Goal: Communication & Community: Answer question/provide support

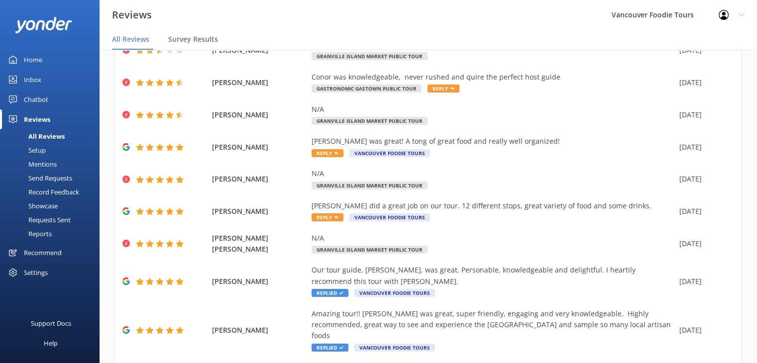
scroll to position [125, 0]
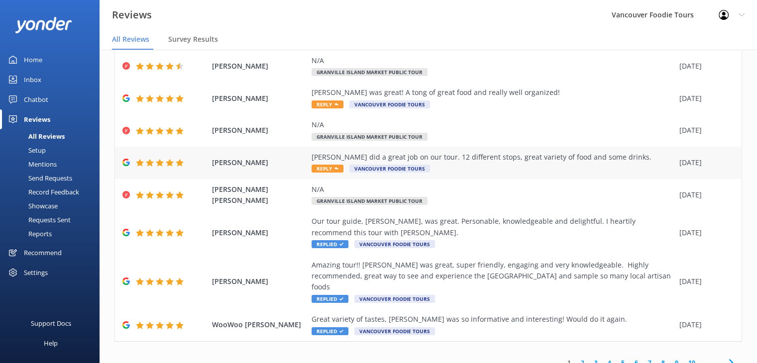
click at [466, 168] on div "[PERSON_NAME] did a great job on our tour. 12 different stops, great variety of…" at bounding box center [492, 163] width 363 height 22
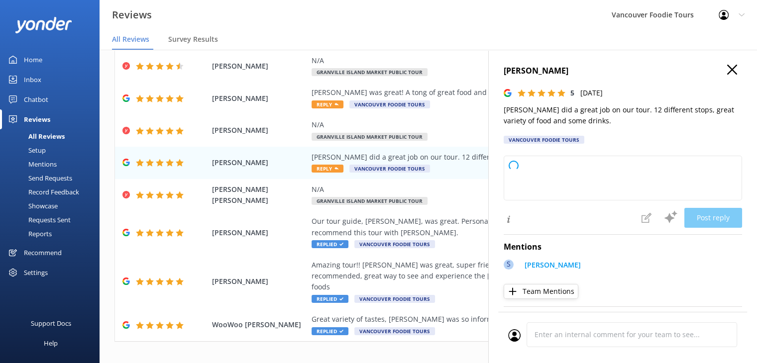
type textarea "Thank you so much for your wonderful review! We're thrilled to hear you enjoyed…"
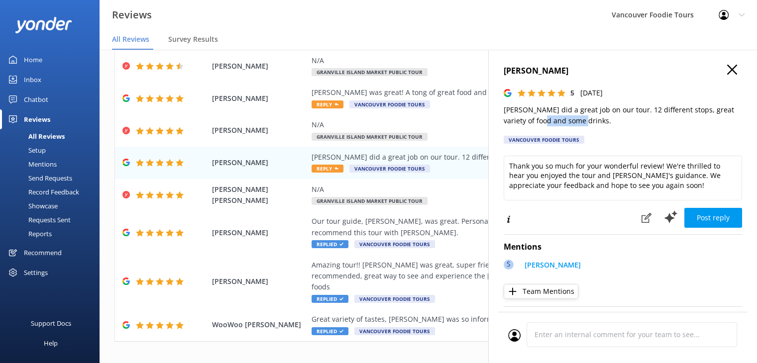
drag, startPoint x: 581, startPoint y: 122, endPoint x: 537, endPoint y: 121, distance: 44.3
click at [537, 121] on p "[PERSON_NAME] did a great job on our tour. 12 different stops, great variety of…" at bounding box center [622, 115] width 238 height 22
drag, startPoint x: 502, startPoint y: 110, endPoint x: 525, endPoint y: 109, distance: 22.4
click at [525, 109] on div "[PERSON_NAME] 5 [DATE] [PERSON_NAME] did a great job on our tour. 12 different …" at bounding box center [622, 231] width 269 height 363
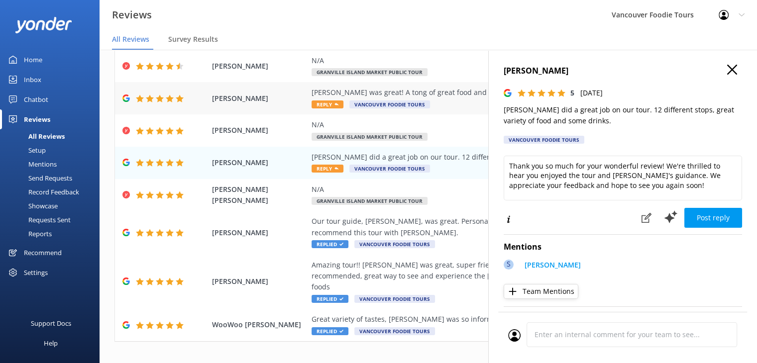
click at [432, 90] on div "[PERSON_NAME] was great! A tong of great food and really well organized!" at bounding box center [492, 92] width 363 height 11
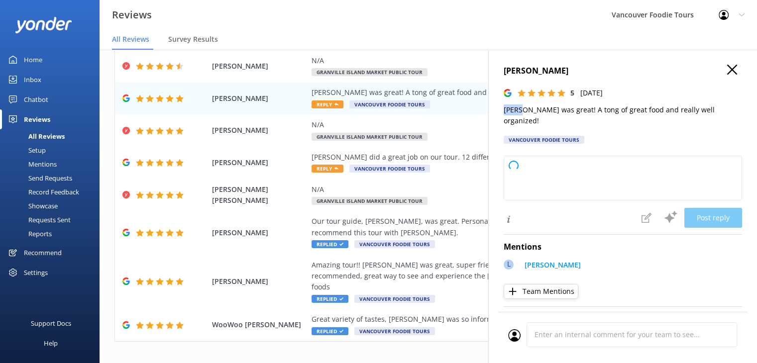
drag, startPoint x: 502, startPoint y: 112, endPoint x: 519, endPoint y: 111, distance: 16.9
click at [519, 111] on div "[PERSON_NAME] 5 [DATE] [PERSON_NAME] was great! A tong of great food and really…" at bounding box center [622, 231] width 269 height 363
type textarea "Thank you so much for your wonderful feedback! We're thrilled to hear you enjoy…"
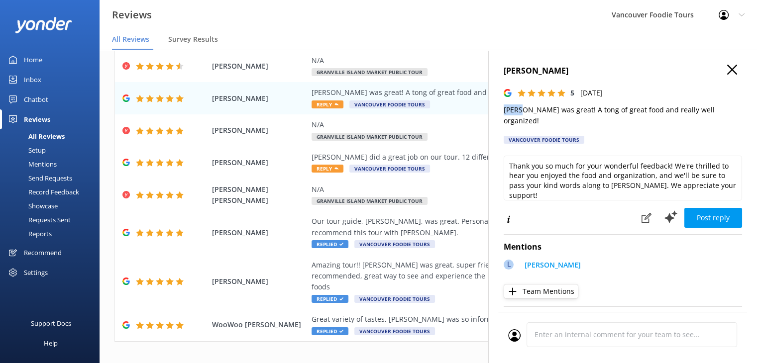
click at [727, 75] on button "button" at bounding box center [732, 70] width 10 height 11
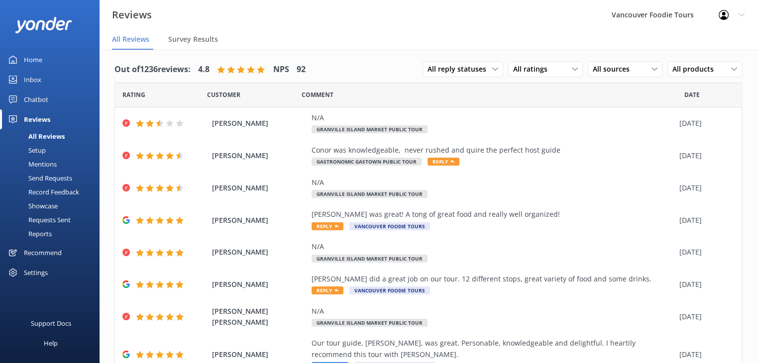
scroll to position [0, 0]
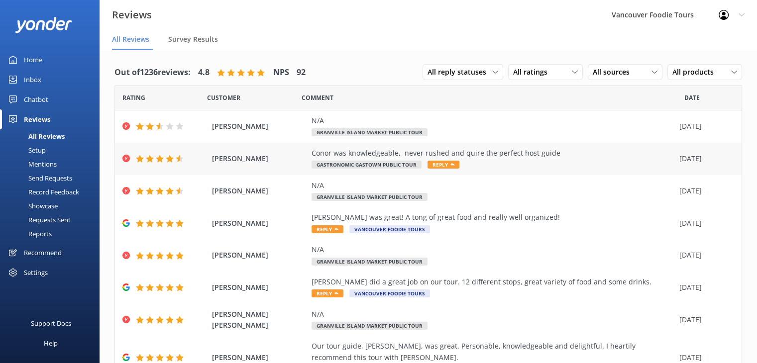
click at [509, 149] on div "Conor was knowledgeable, never rushed and quire the perfect host guide" at bounding box center [492, 153] width 363 height 11
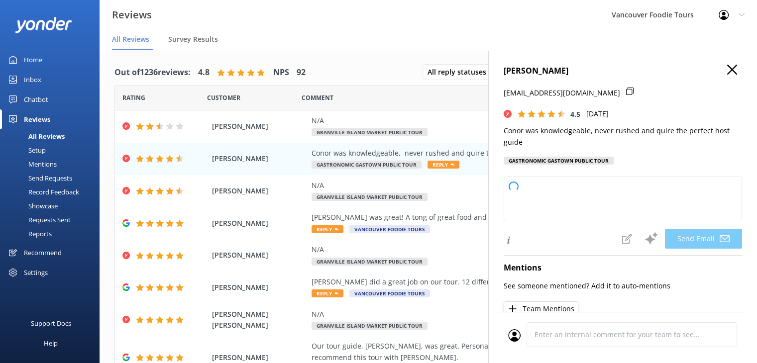
type textarea "Thank you so much for your kind words, [PERSON_NAME]! We're delighted to hear y…"
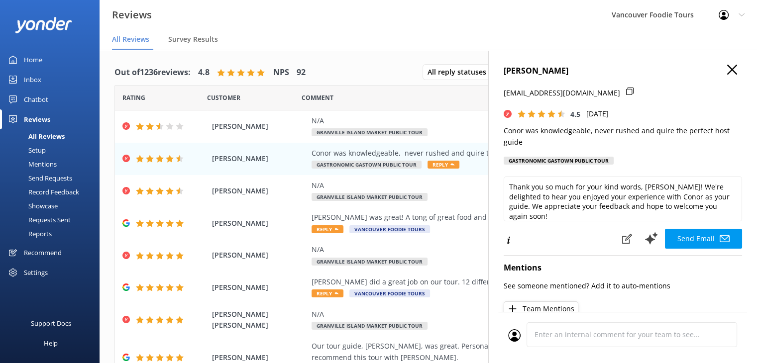
click at [727, 71] on use "button" at bounding box center [732, 70] width 10 height 10
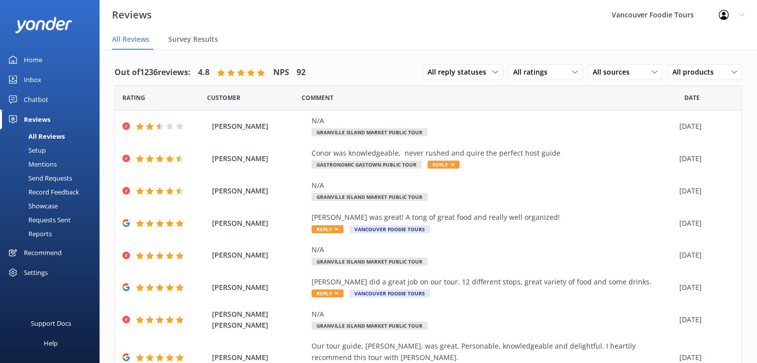
scroll to position [125, 0]
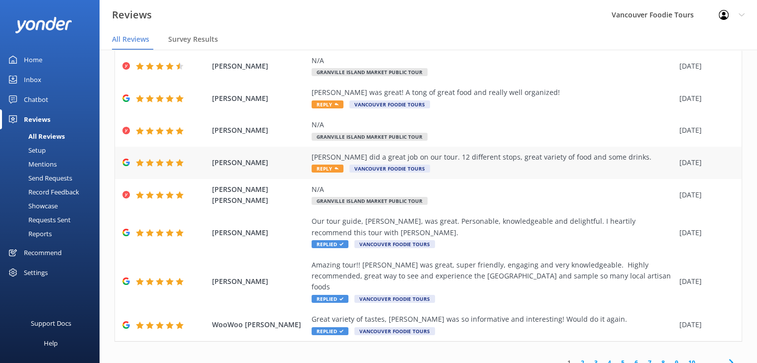
click at [476, 159] on div "[PERSON_NAME] did a great job on our tour. 12 different stops, great variety of…" at bounding box center [492, 157] width 363 height 11
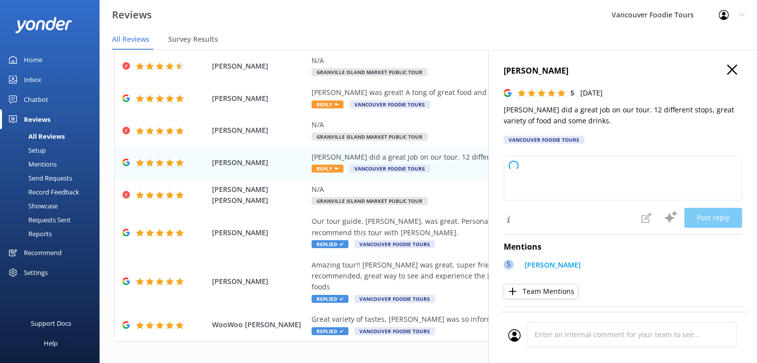
type textarea "Thank you so much for your wonderful review! We're delighted to hear you enjoye…"
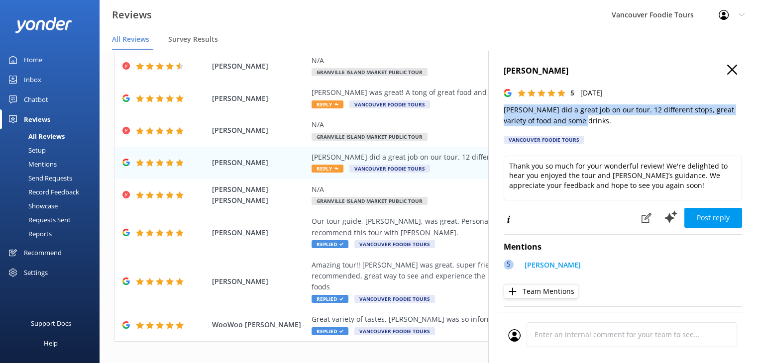
drag, startPoint x: 581, startPoint y: 121, endPoint x: 503, endPoint y: 108, distance: 78.7
click at [503, 108] on p "[PERSON_NAME] did a great job on our tour. 12 different stops, great variety of…" at bounding box center [622, 115] width 238 height 22
copy p "[PERSON_NAME] did a great job on our tour. 12 different stops, great variety of…"
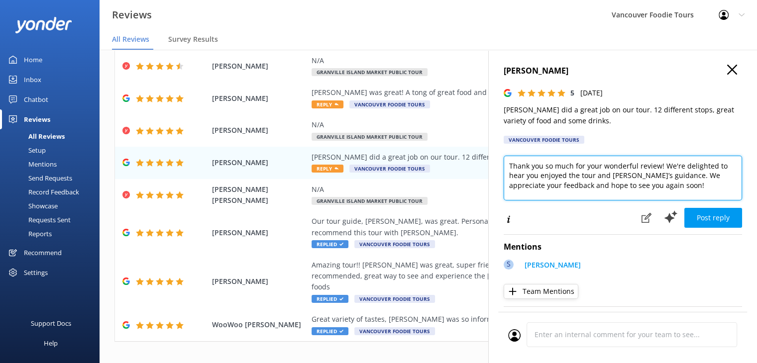
click at [549, 171] on textarea "Thank you so much for your wonderful review! We're delighted to hear you enjoye…" at bounding box center [622, 178] width 238 height 45
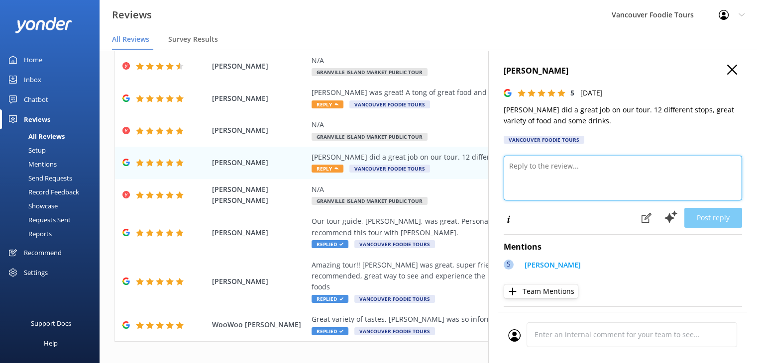
paste textarea "Hi [PERSON_NAME], Thank you so much for your wonderful review! We’re delighted …"
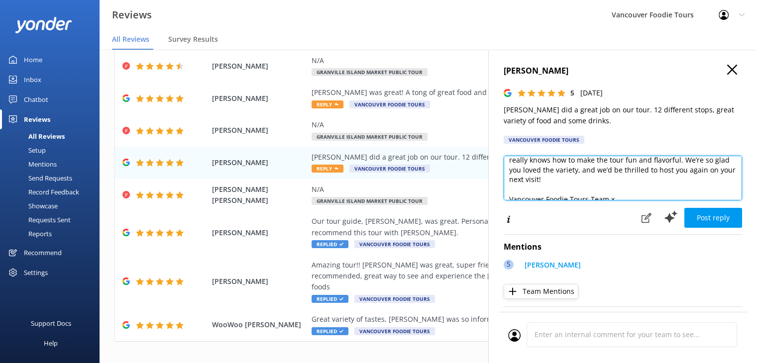
scroll to position [54, 0]
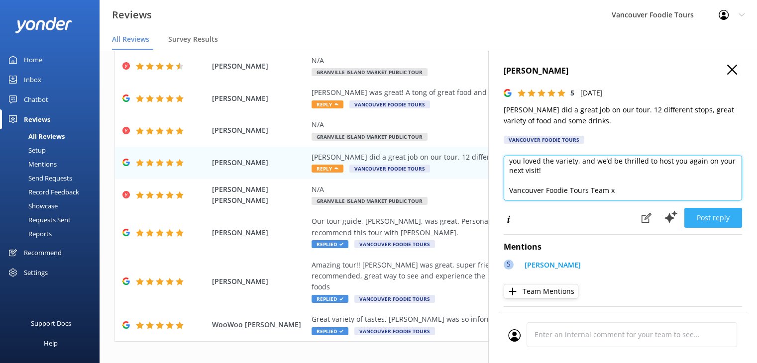
type textarea "Hi [PERSON_NAME], Thank you so much for your wonderful review! We’re delighted …"
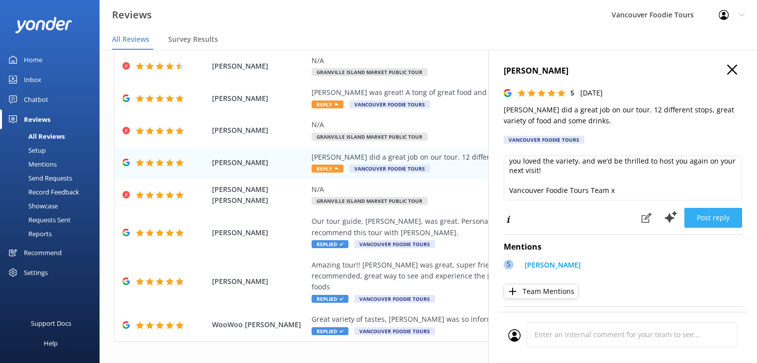
click at [709, 218] on button "Post reply" at bounding box center [713, 218] width 58 height 20
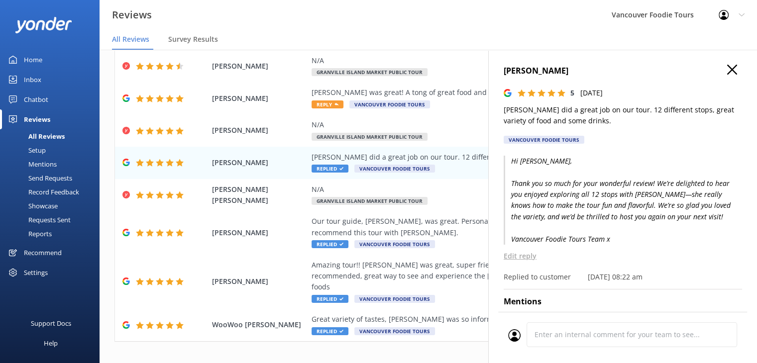
click at [727, 70] on icon "button" at bounding box center [732, 70] width 10 height 10
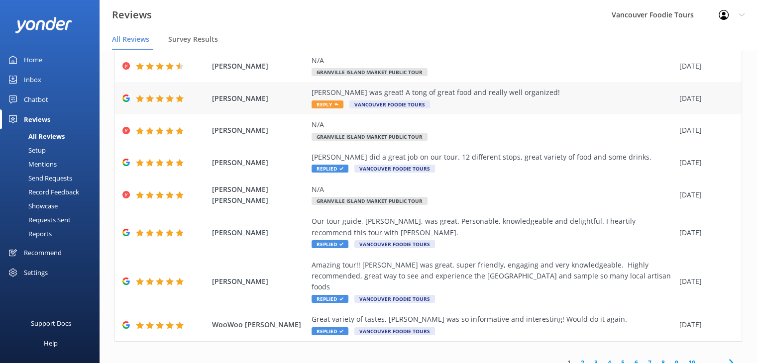
click at [455, 95] on div "[PERSON_NAME] was great! A tong of great food and really well organized!" at bounding box center [492, 92] width 363 height 11
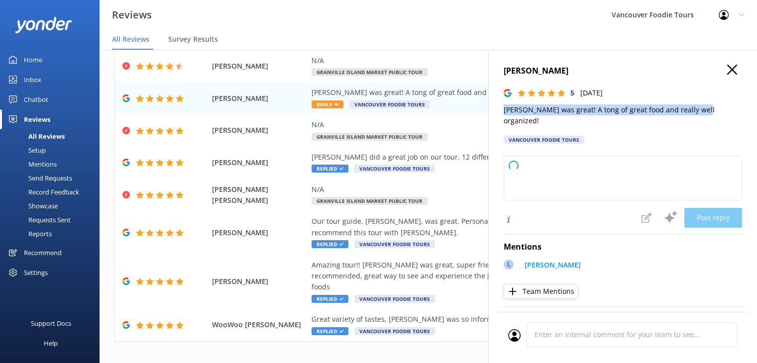
type textarea "Thank you so much for your wonderful feedback! We're thrilled to hear you enjoy…"
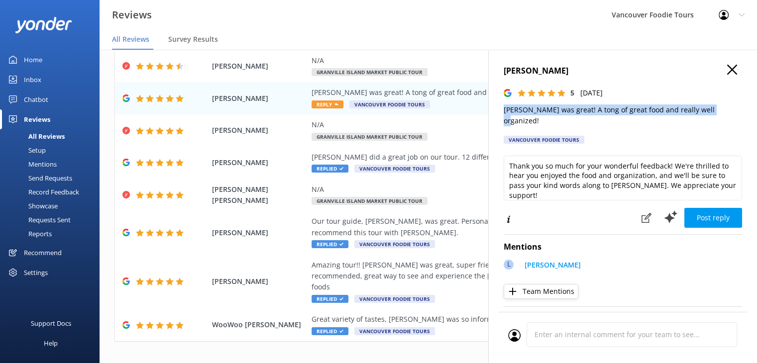
drag, startPoint x: 497, startPoint y: 111, endPoint x: 715, endPoint y: 110, distance: 217.9
click at [715, 110] on div "[PERSON_NAME] 5 [DATE] [PERSON_NAME] was great! A tong of great food and really…" at bounding box center [622, 231] width 269 height 363
copy p "[PERSON_NAME] was great! A tong of great food and really well organized!"
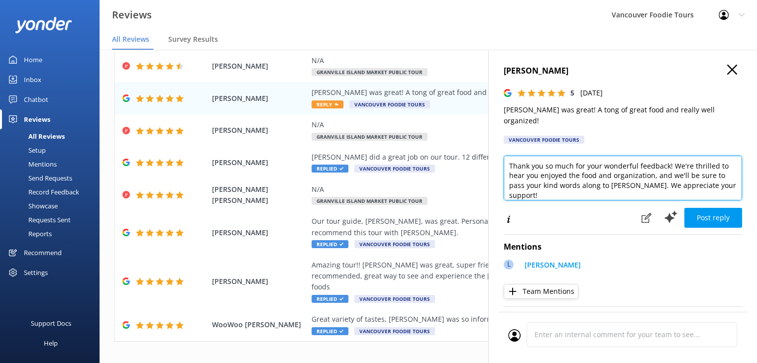
click at [551, 180] on textarea "Thank you so much for your wonderful feedback! We're thrilled to hear you enjoy…" at bounding box center [622, 178] width 238 height 45
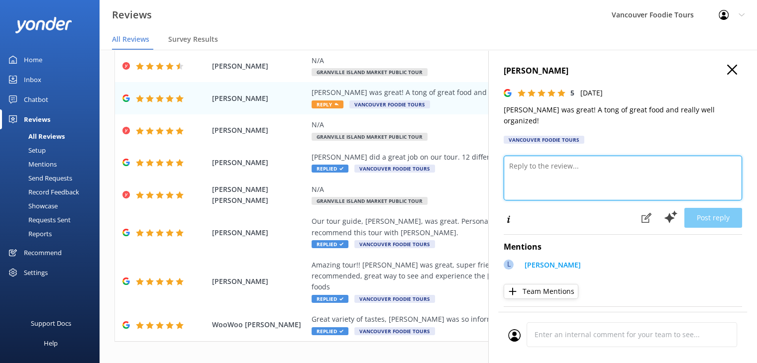
paste textarea "Hi [PERSON_NAME], Thank you so much for your kind words! We’re so glad you enjo…"
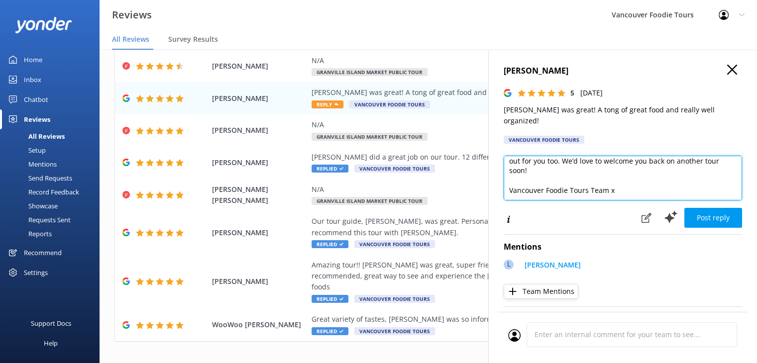
scroll to position [34, 0]
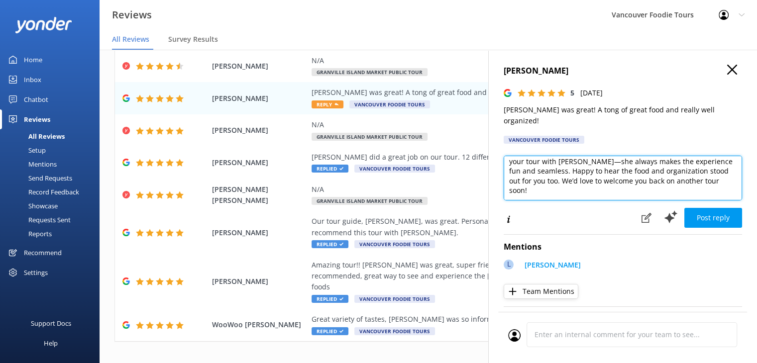
click at [734, 185] on textarea "Hi [PERSON_NAME], Thank you so much for your kind words! We’re so glad you enjo…" at bounding box center [622, 178] width 238 height 45
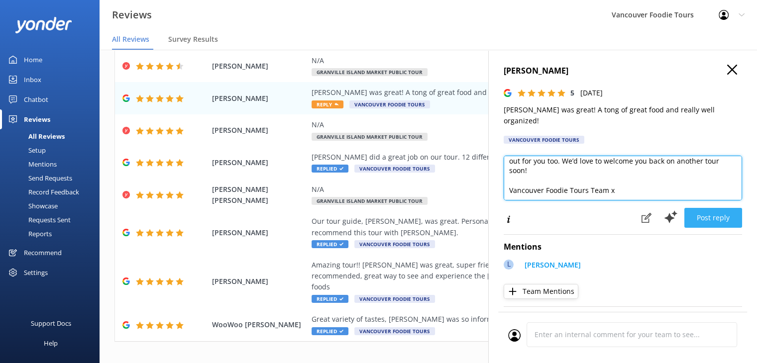
type textarea "Hi [PERSON_NAME], Thank you so much for your kind words! We’re so glad you enjo…"
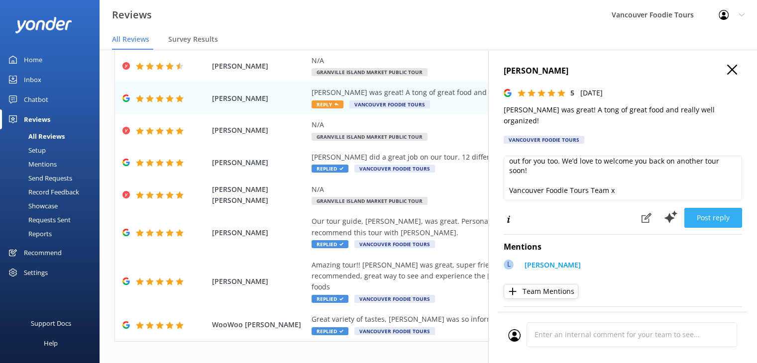
click at [703, 208] on button "Post reply" at bounding box center [713, 218] width 58 height 20
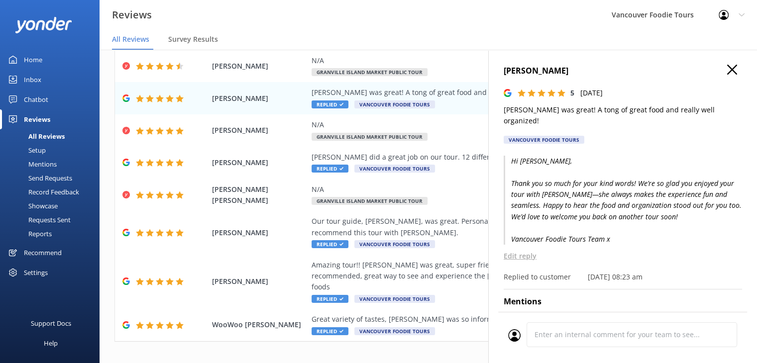
click at [727, 74] on icon "button" at bounding box center [732, 70] width 10 height 10
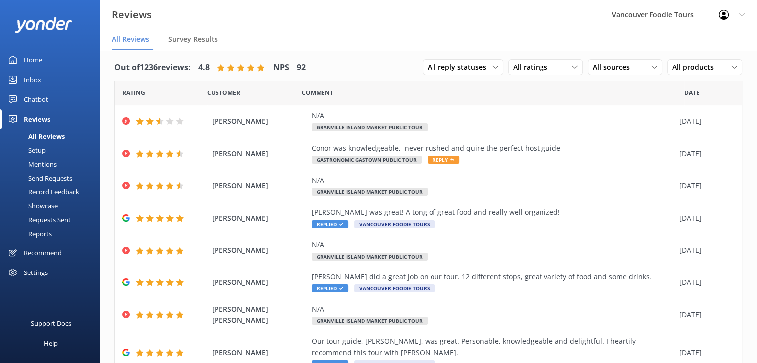
scroll to position [1, 0]
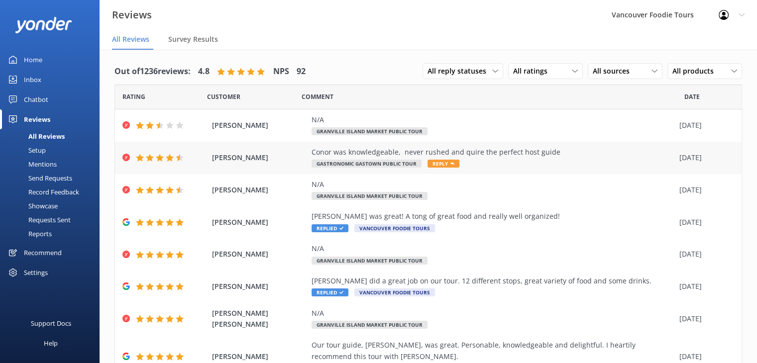
click at [500, 159] on div "Conor was knowledgeable, never rushed and quire the perfect host guide Gastrono…" at bounding box center [492, 158] width 363 height 22
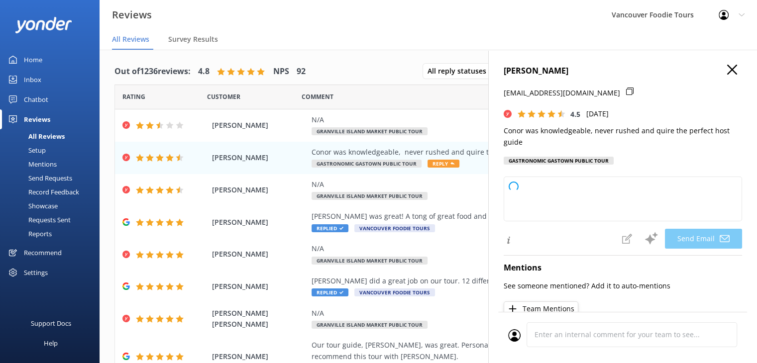
type textarea "Thank you so much for your kind words, [PERSON_NAME]! We're delighted to hear t…"
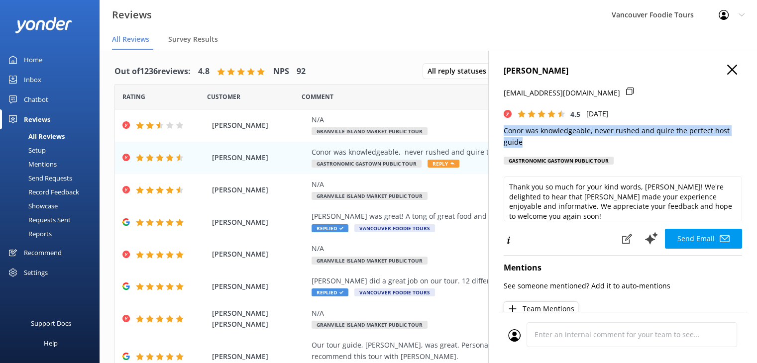
drag, startPoint x: 503, startPoint y: 129, endPoint x: 526, endPoint y: 143, distance: 27.0
click at [526, 143] on p "Conor was knowledgeable, never rushed and quire the perfect host guide" at bounding box center [622, 136] width 238 height 22
copy p "Conor was knowledgeable, never rushed and quire the perfect host guide"
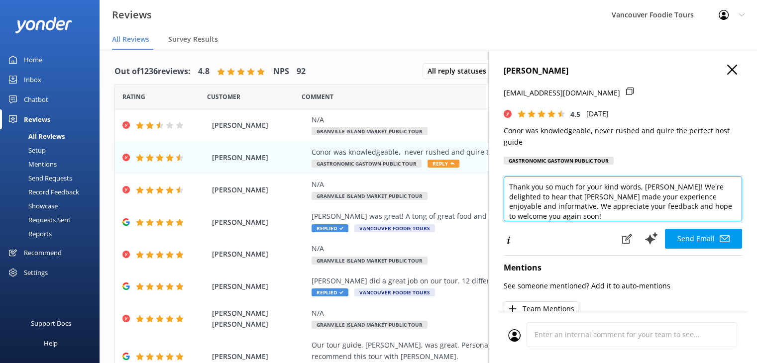
click at [539, 200] on textarea "Thank you so much for your kind words, [PERSON_NAME]! We're delighted to hear t…" at bounding box center [622, 199] width 238 height 45
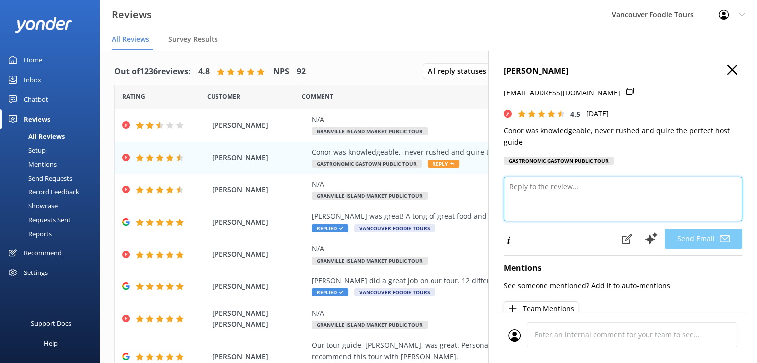
paste textarea "Hi [PERSON_NAME], Thank you very much for sharing your feedback! We’re so glad …"
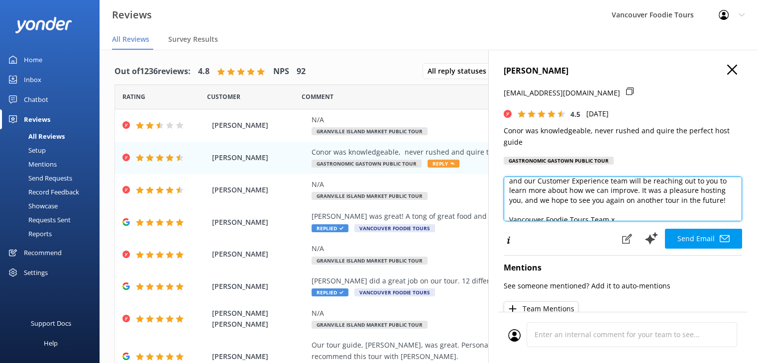
scroll to position [73, 0]
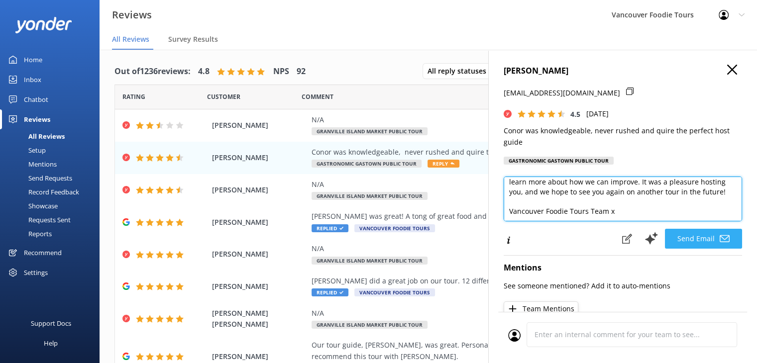
type textarea "Hi [PERSON_NAME], Thank you very much for sharing your feedback! We’re so glad …"
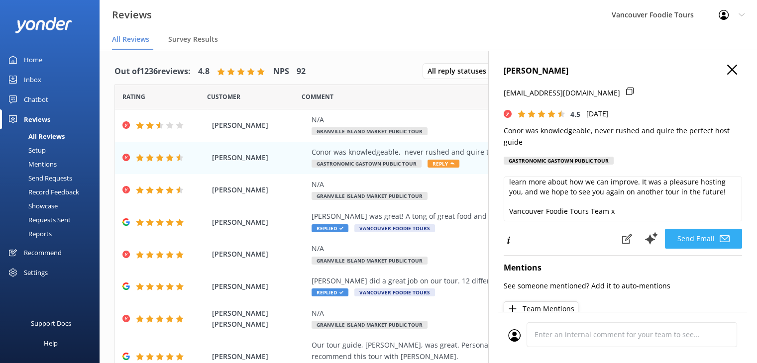
click at [705, 235] on button "Send Email" at bounding box center [703, 239] width 77 height 20
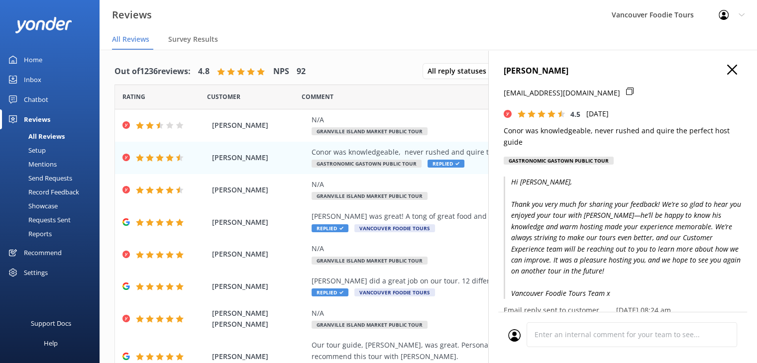
click at [727, 71] on use "button" at bounding box center [732, 70] width 10 height 10
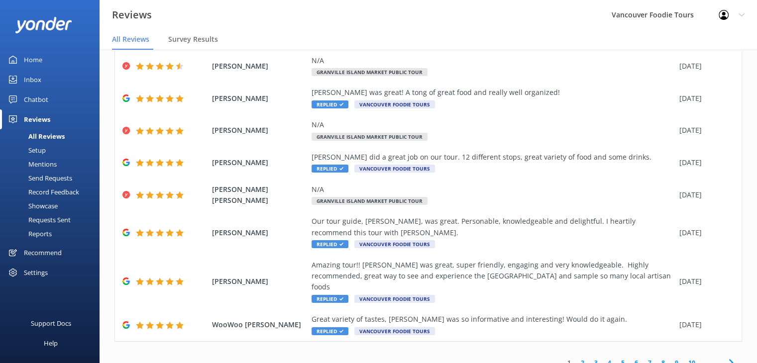
scroll to position [0, 0]
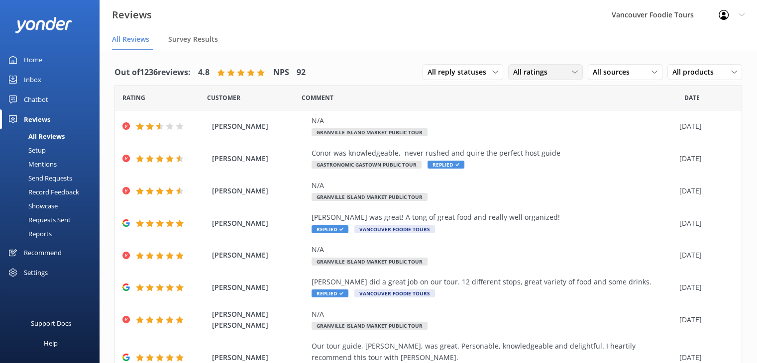
click at [549, 74] on div "All ratings" at bounding box center [545, 72] width 70 height 11
click at [538, 133] on div "Passives" at bounding box center [541, 133] width 39 height 10
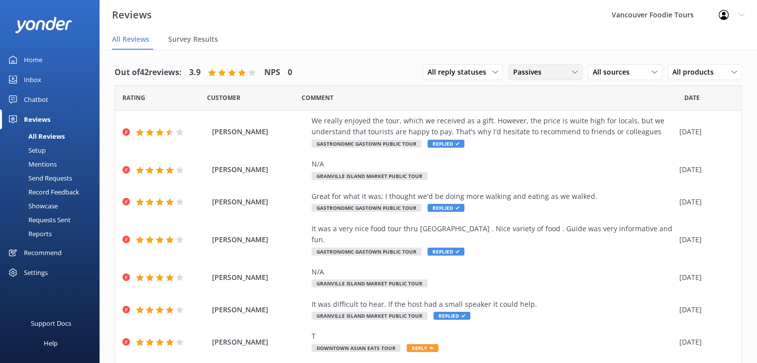
click at [548, 73] on div "Passives" at bounding box center [545, 72] width 70 height 11
click at [548, 91] on link "All ratings" at bounding box center [552, 93] width 89 height 20
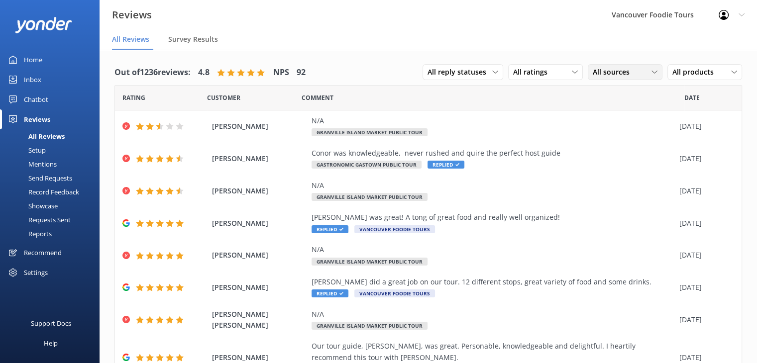
click at [607, 72] on span "All sources" at bounding box center [613, 72] width 43 height 11
click at [616, 108] on div "Yonder survey" at bounding box center [630, 113] width 56 height 10
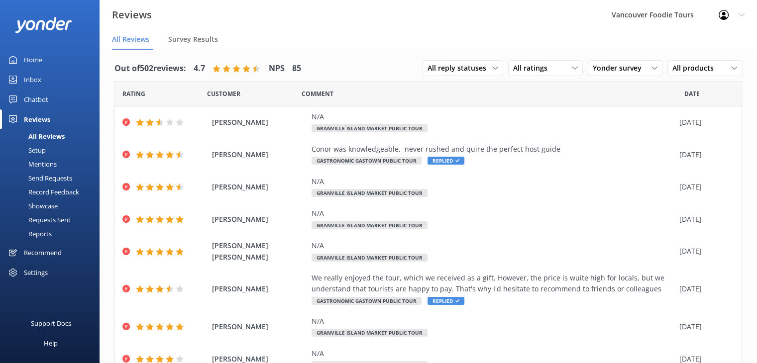
scroll to position [113, 0]
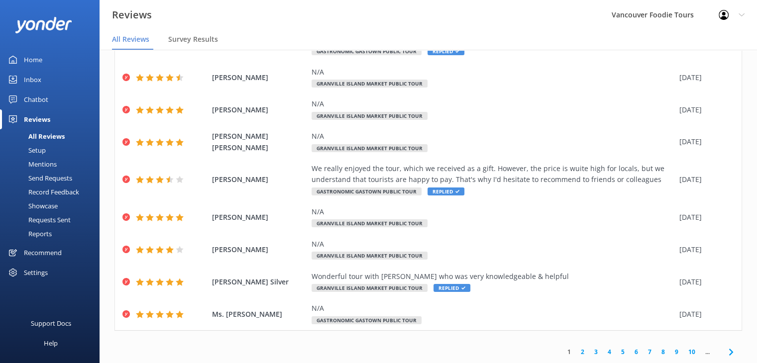
click at [605, 353] on link "4" at bounding box center [608, 351] width 13 height 9
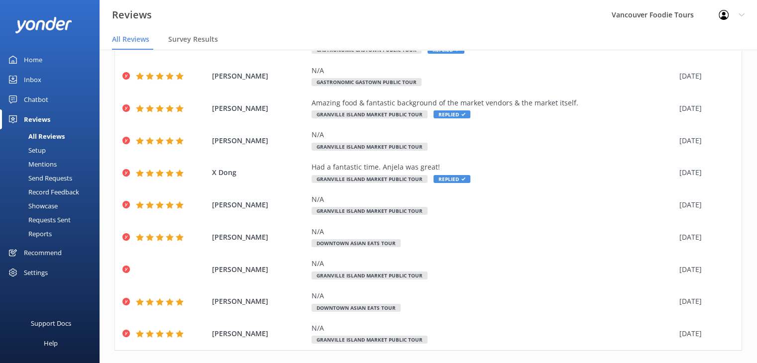
scroll to position [102, 0]
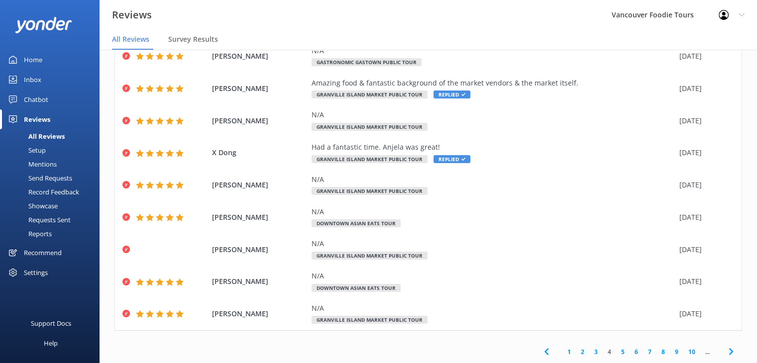
click at [589, 353] on link "3" at bounding box center [595, 351] width 13 height 9
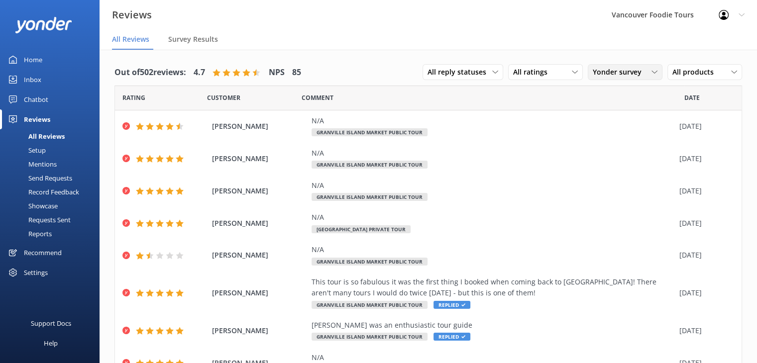
click at [610, 73] on span "Yonder survey" at bounding box center [619, 72] width 55 height 11
click at [605, 94] on div "All sources" at bounding box center [608, 93] width 31 height 10
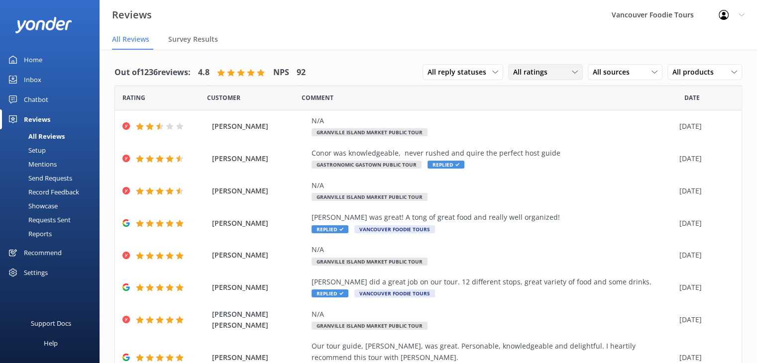
click at [529, 68] on span "All ratings" at bounding box center [533, 72] width 40 height 11
click at [526, 69] on span "All ratings" at bounding box center [533, 72] width 40 height 11
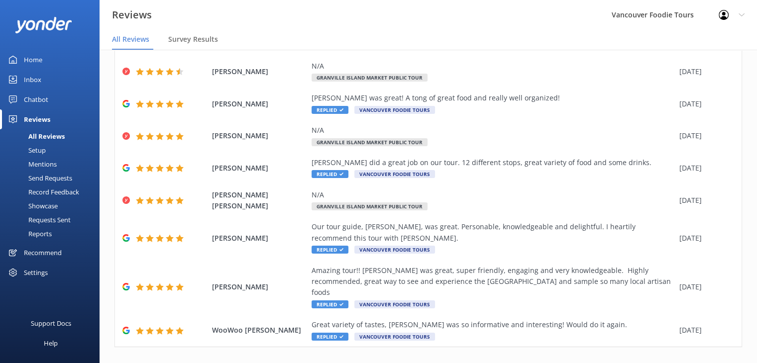
scroll to position [125, 0]
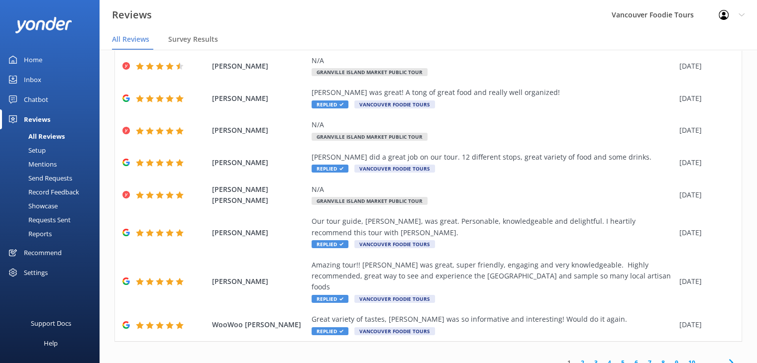
click at [602, 358] on link "4" at bounding box center [608, 362] width 13 height 9
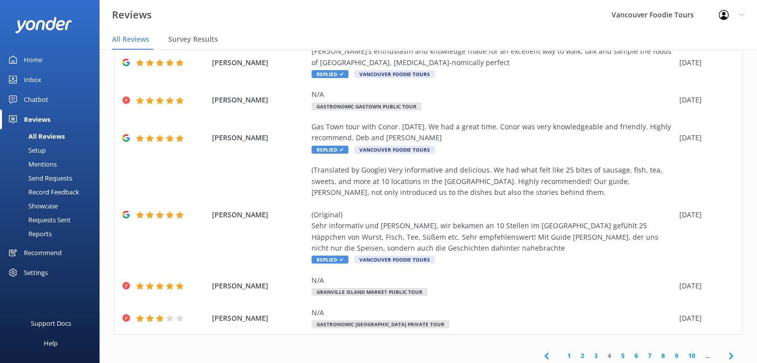
scroll to position [203, 0]
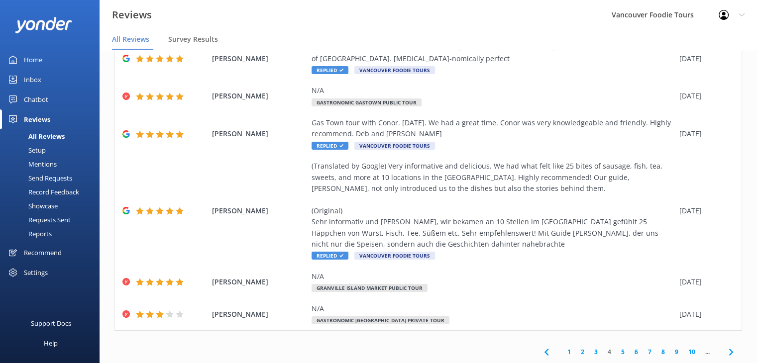
click at [616, 353] on link "5" at bounding box center [622, 351] width 13 height 9
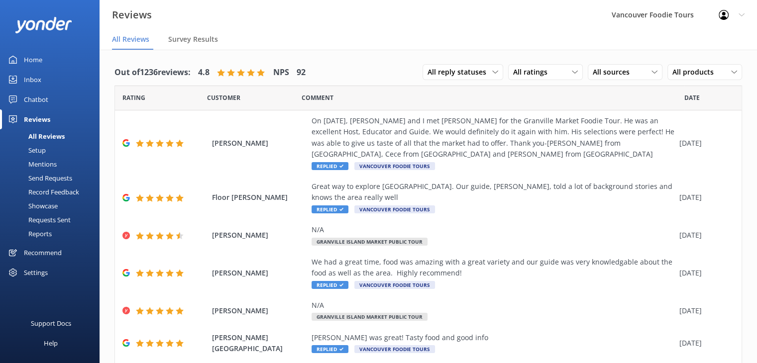
scroll to position [181, 0]
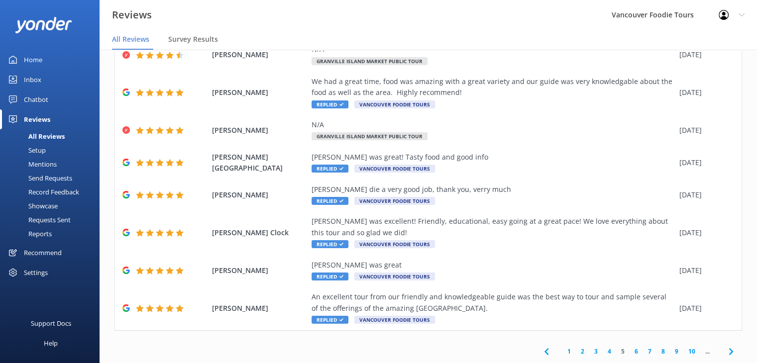
click at [643, 352] on link "7" at bounding box center [649, 351] width 13 height 9
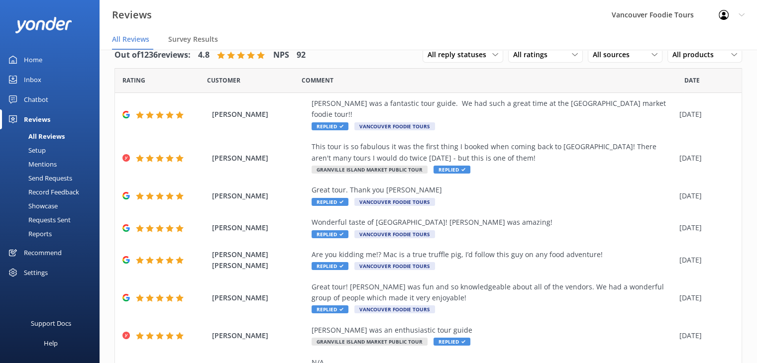
scroll to position [147, 0]
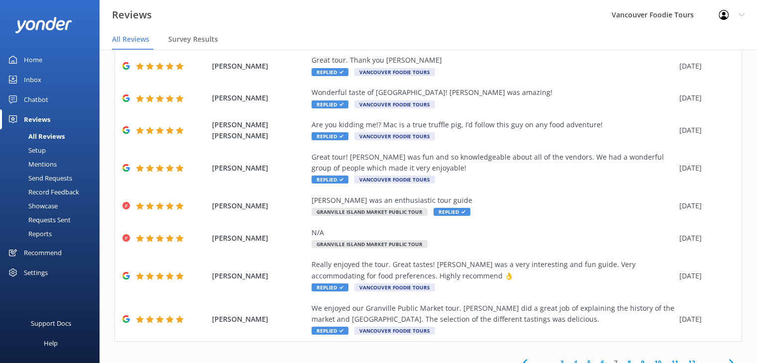
click at [622, 358] on link "8" at bounding box center [628, 362] width 13 height 9
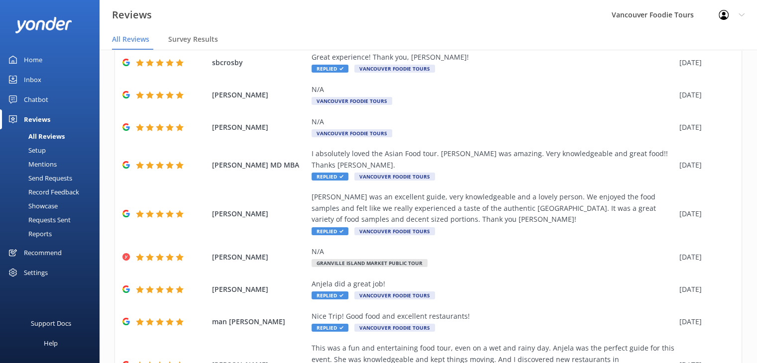
scroll to position [192, 0]
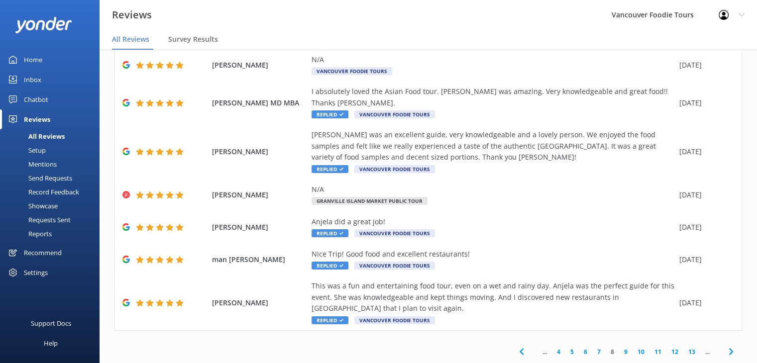
click at [593, 351] on link "7" at bounding box center [598, 351] width 13 height 9
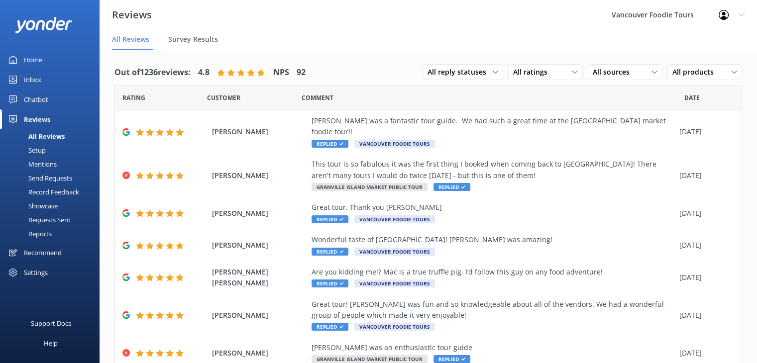
scroll to position [147, 0]
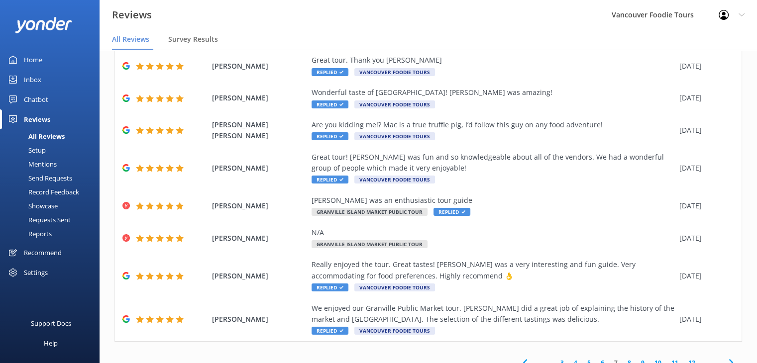
click at [595, 358] on link "6" at bounding box center [601, 362] width 13 height 9
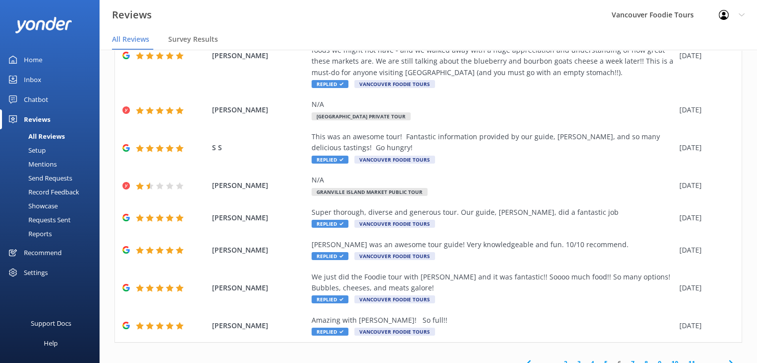
scroll to position [181, 0]
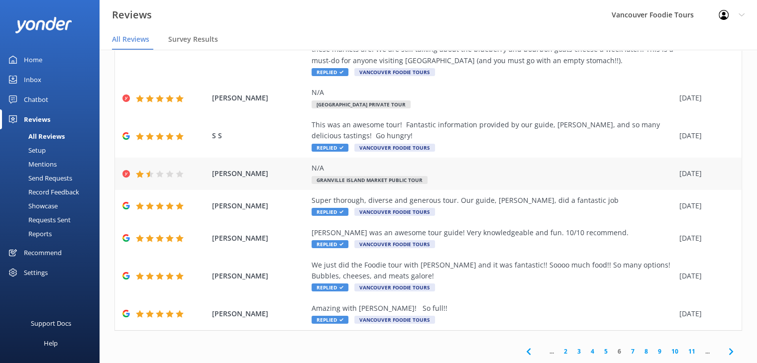
click at [432, 177] on div "N/A Granville Island Market Public Tour" at bounding box center [492, 174] width 363 height 22
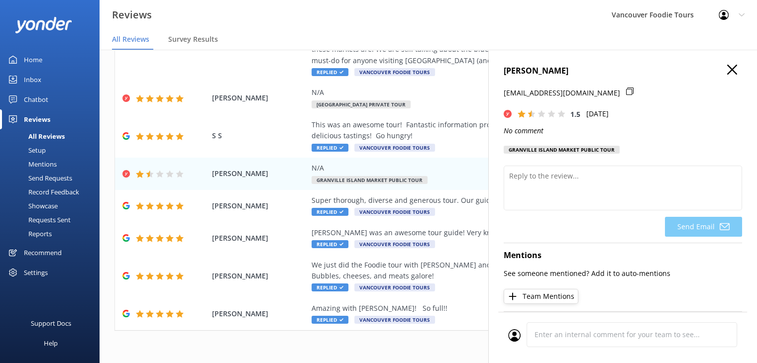
drag, startPoint x: 657, startPoint y: 106, endPoint x: 498, endPoint y: 89, distance: 159.2
click at [498, 89] on div "[PERSON_NAME] [EMAIL_ADDRESS][DOMAIN_NAME] 1.5 [DATE] No comment [GEOGRAPHIC_DA…" at bounding box center [622, 231] width 269 height 363
copy p "[EMAIL_ADDRESS][DOMAIN_NAME]"
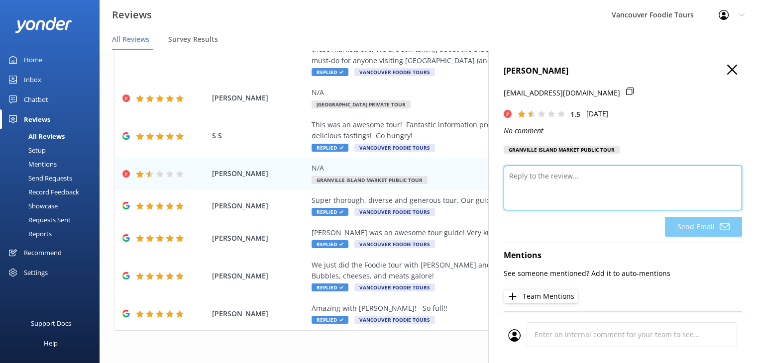
click at [554, 186] on textarea at bounding box center [622, 188] width 238 height 45
click at [570, 196] on textarea at bounding box center [622, 188] width 238 height 45
paste textarea "Hi [PERSON_NAME], Thank you for taking the time to leave [GEOGRAPHIC_DATA] a ra…"
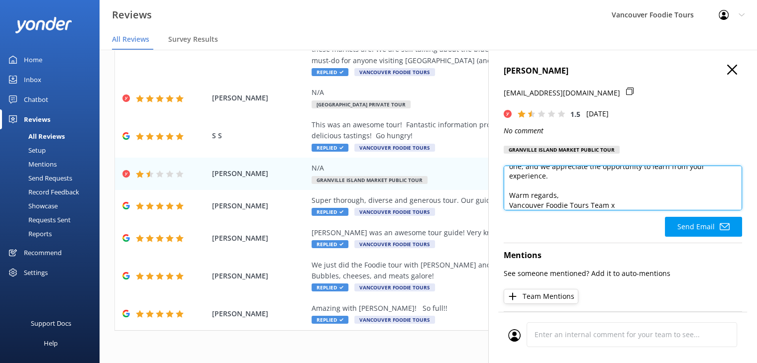
scroll to position [5, 0]
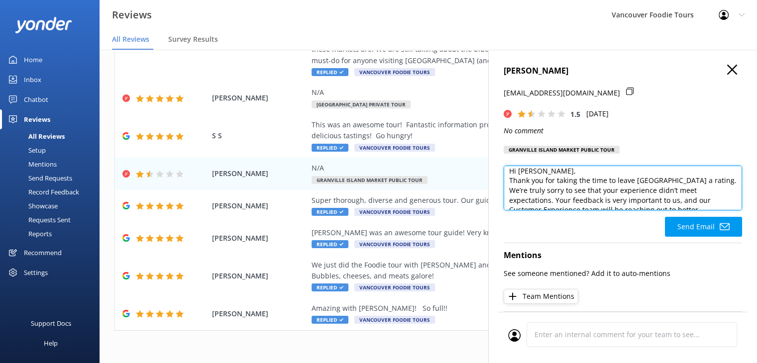
click at [573, 185] on textarea "Hi [PERSON_NAME], Thank you for taking the time to leave [GEOGRAPHIC_DATA] a ra…" at bounding box center [622, 188] width 238 height 45
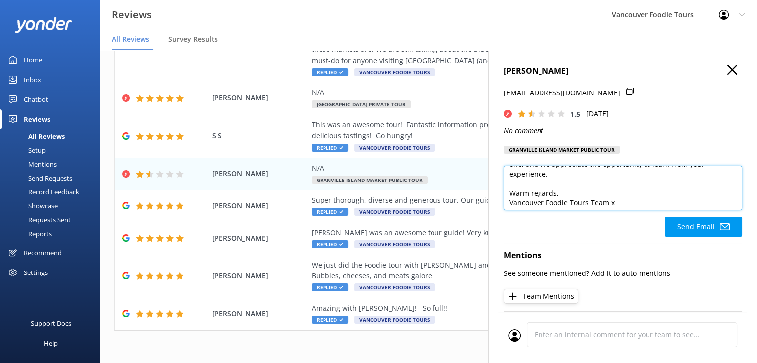
scroll to position [102, 0]
type textarea "Hi [PERSON_NAME], Thank you for taking the time to leave us a rating. We’re tru…"
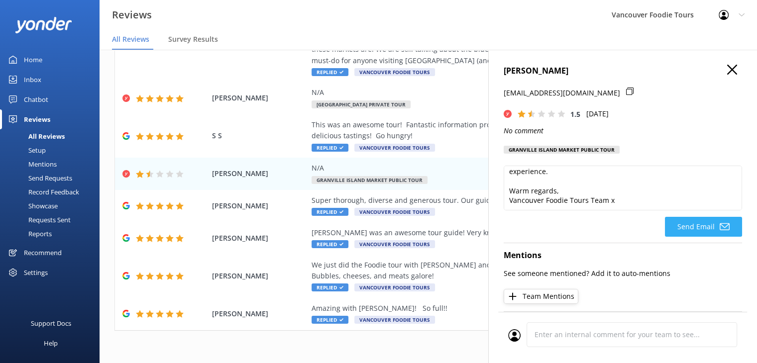
click at [710, 237] on button "Send Email" at bounding box center [703, 227] width 77 height 20
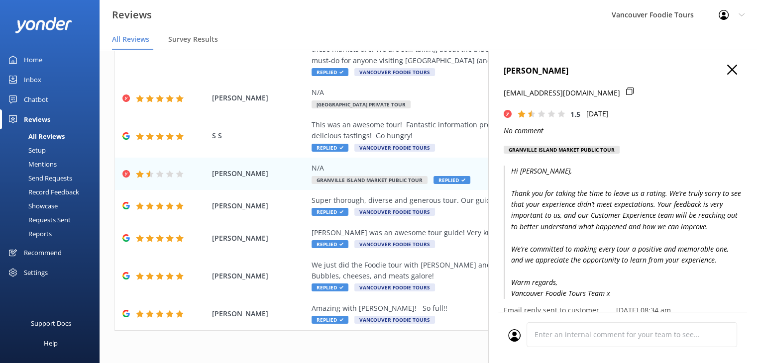
click at [727, 67] on icon "button" at bounding box center [732, 70] width 10 height 10
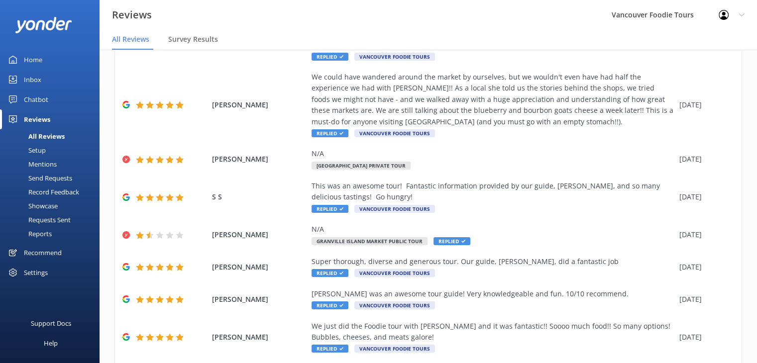
scroll to position [181, 0]
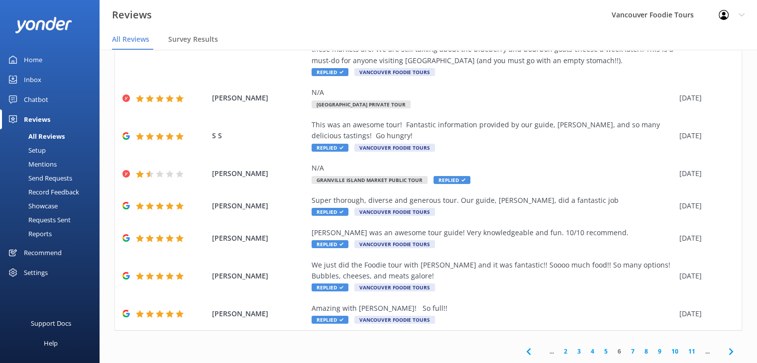
click at [599, 353] on link "5" at bounding box center [605, 351] width 13 height 9
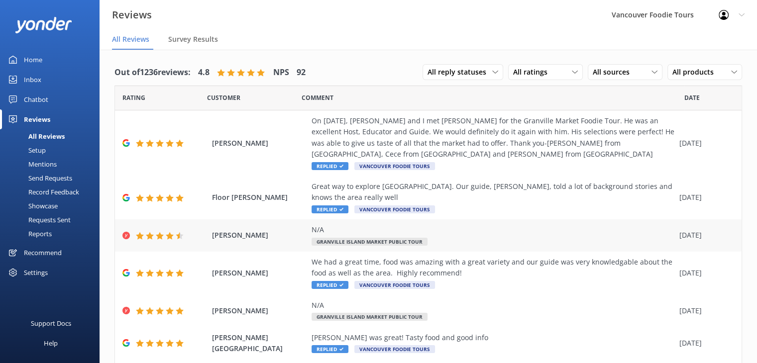
click at [460, 234] on div "N/A" at bounding box center [492, 229] width 363 height 11
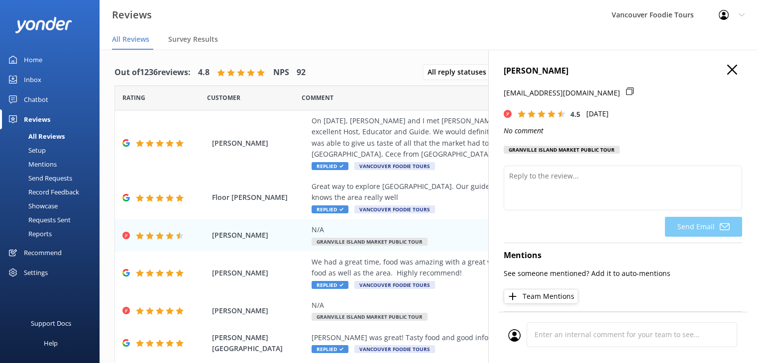
click at [626, 91] on icon at bounding box center [629, 91] width 7 height 7
drag, startPoint x: 501, startPoint y: 72, endPoint x: 591, endPoint y: 73, distance: 90.5
click at [591, 73] on div "[PERSON_NAME] [EMAIL_ADDRESS][DOMAIN_NAME] 4.5 [DATE] No comment Granville Isla…" at bounding box center [622, 231] width 269 height 363
copy h4 "[PERSON_NAME]"
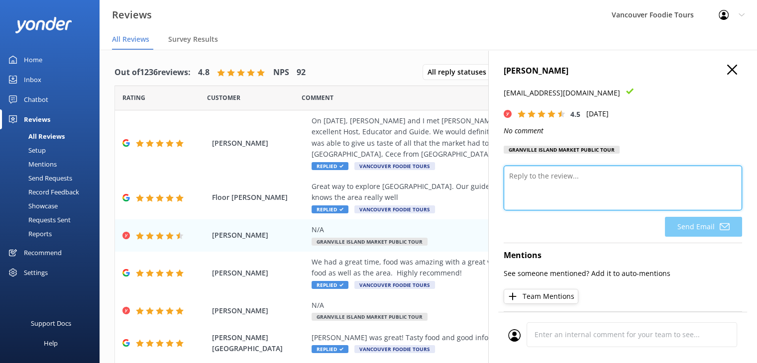
click at [540, 188] on textarea at bounding box center [622, 188] width 238 height 45
paste textarea "Hi [PERSON_NAME], Thank you so much for your rating! We’re glad you enjoyed you…"
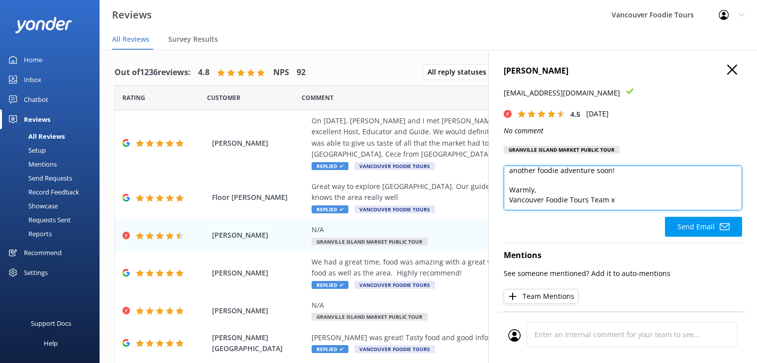
scroll to position [5, 0]
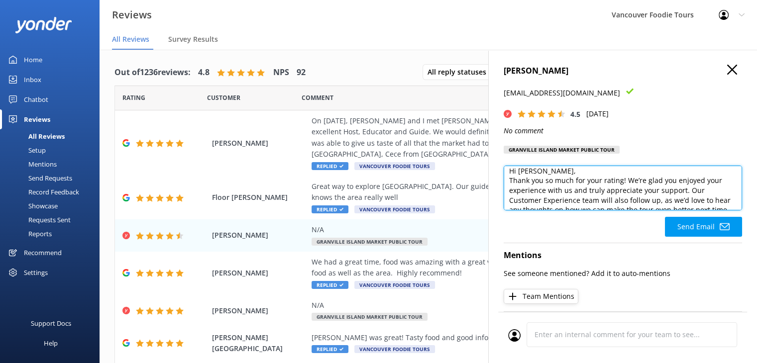
click at [568, 172] on textarea "Hi [PERSON_NAME], Thank you so much for your rating! We’re glad you enjoyed you…" at bounding box center [622, 188] width 238 height 45
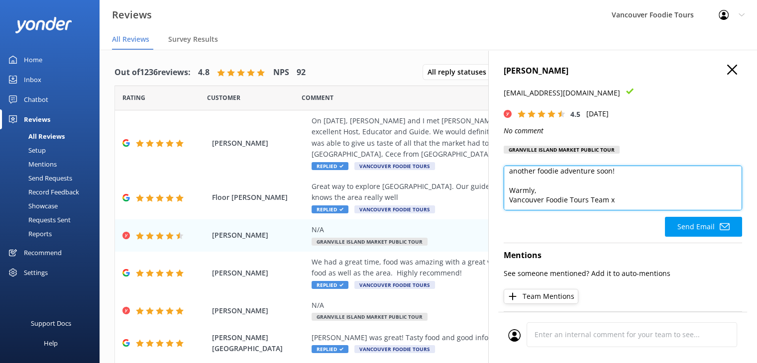
scroll to position [93, 0]
type textarea "Hi [PERSON_NAME], Thank you so much for your rating! We’re glad you enjoyed you…"
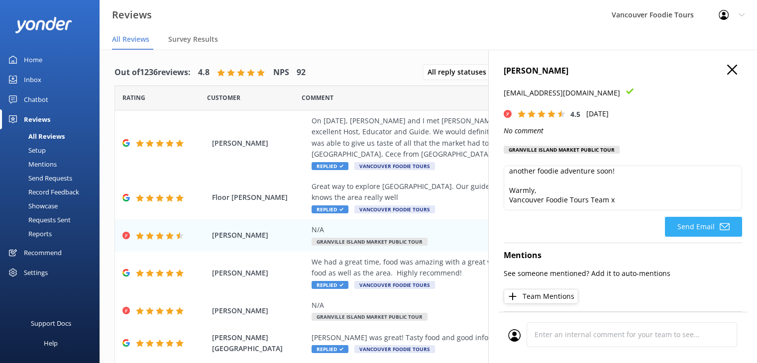
click at [706, 223] on button "Send Email" at bounding box center [703, 227] width 77 height 20
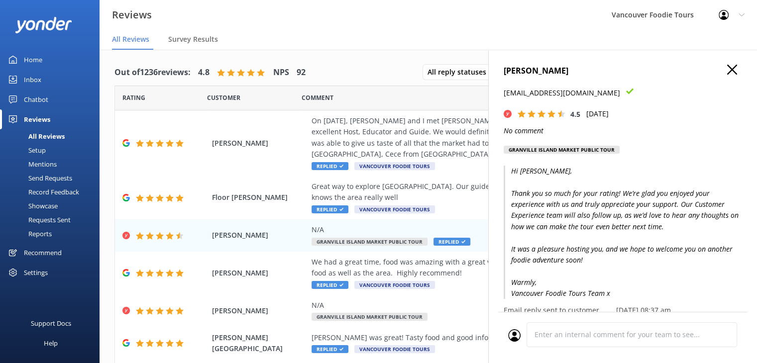
click at [727, 70] on use "button" at bounding box center [732, 70] width 10 height 10
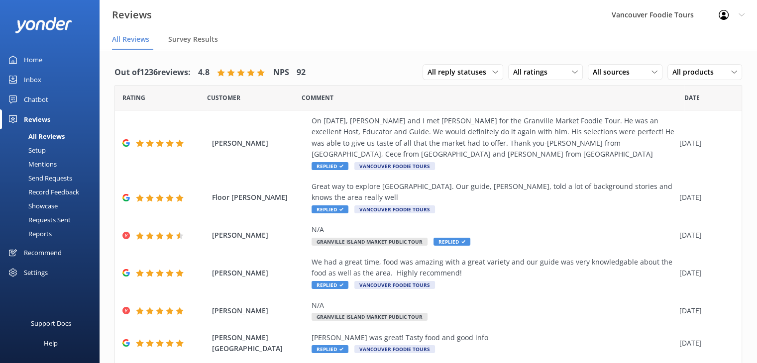
scroll to position [181, 0]
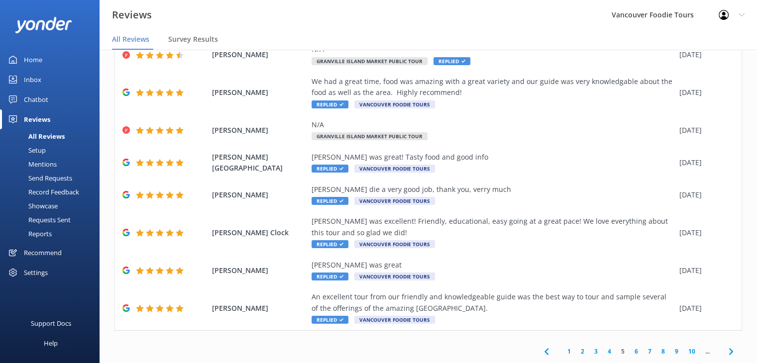
click at [602, 355] on link "4" at bounding box center [608, 351] width 13 height 9
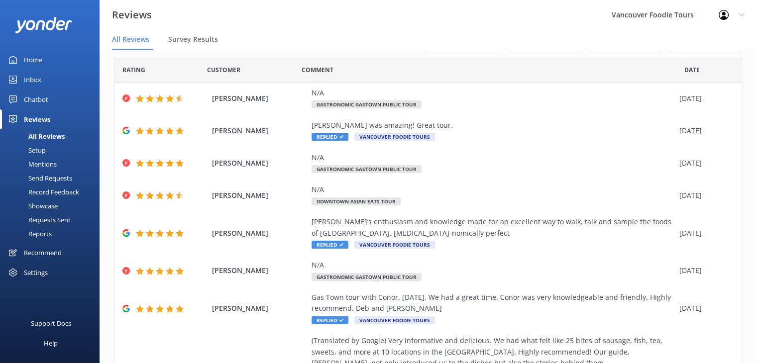
scroll to position [203, 0]
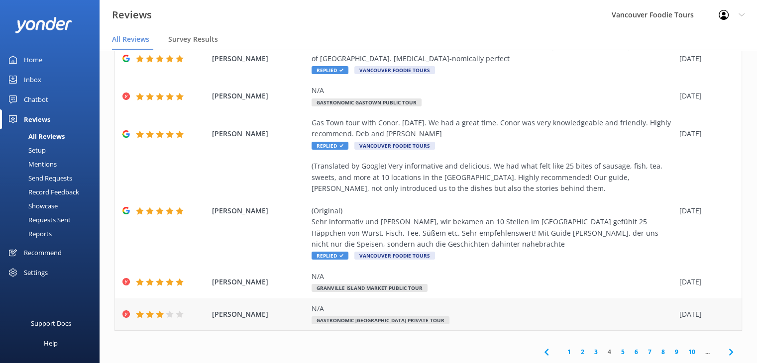
click at [458, 311] on div "N/A" at bounding box center [492, 308] width 363 height 11
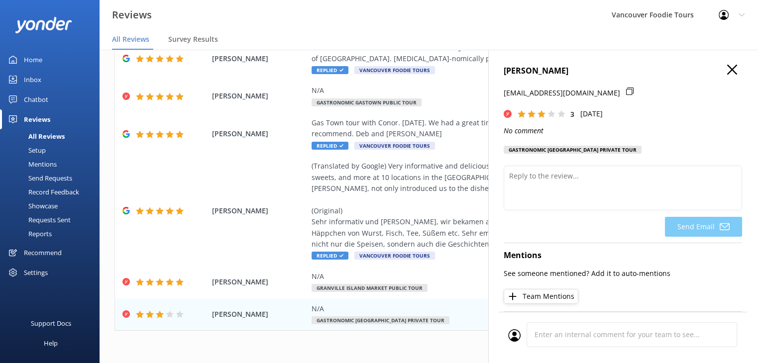
click at [626, 91] on icon at bounding box center [629, 91] width 7 height 7
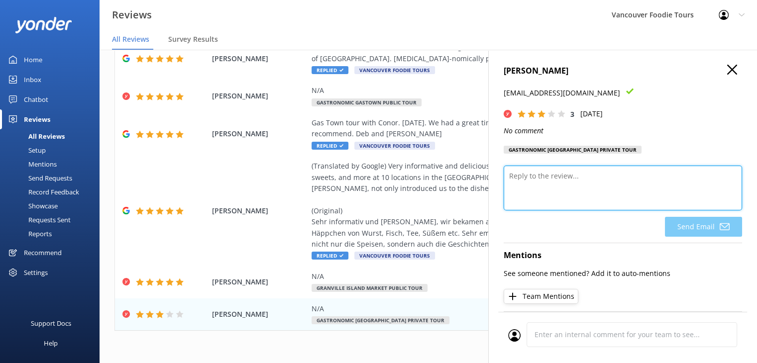
click at [547, 187] on textarea at bounding box center [622, 188] width 238 height 45
paste textarea "Hi [PERSON_NAME], Thank you for taking the time to leave us a review. We’re gla…"
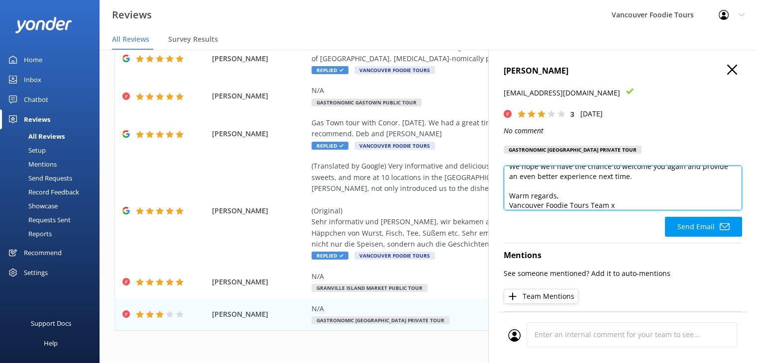
scroll to position [5, 0]
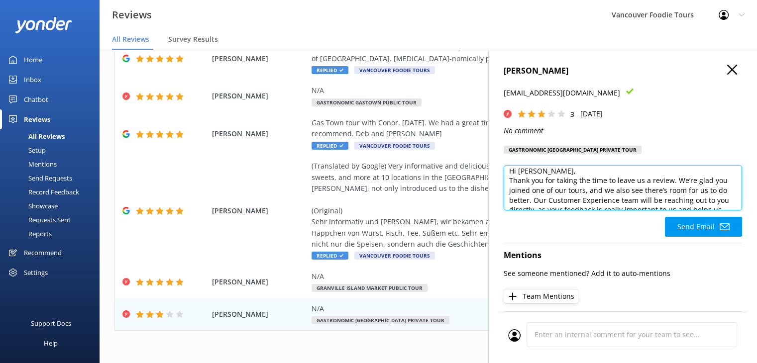
click at [556, 170] on textarea "Hi [PERSON_NAME], Thank you for taking the time to leave us a review. We’re gla…" at bounding box center [622, 188] width 238 height 45
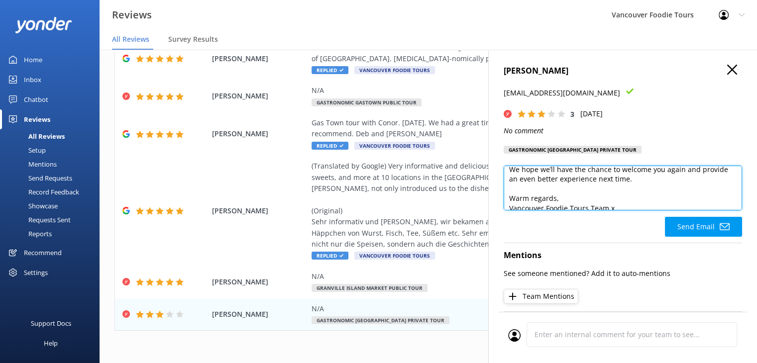
scroll to position [93, 0]
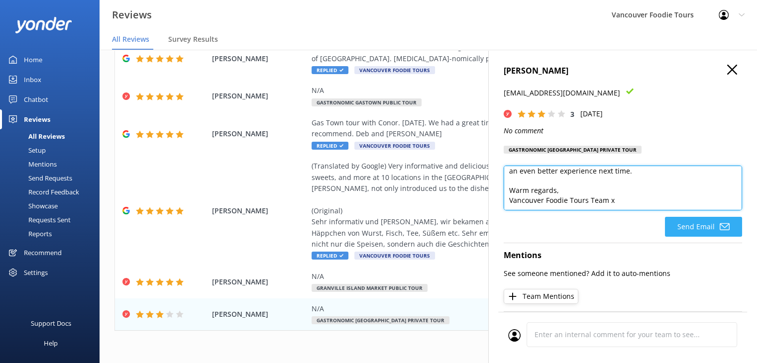
type textarea "Hi [PERSON_NAME], Thank you for taking the time to leave us a review. We’re gla…"
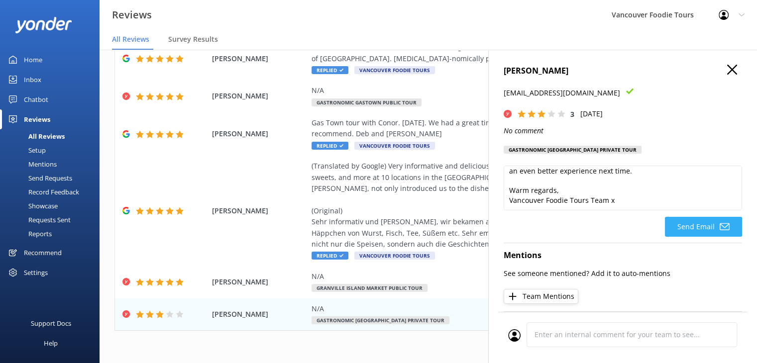
click at [719, 227] on icon at bounding box center [724, 227] width 10 height 10
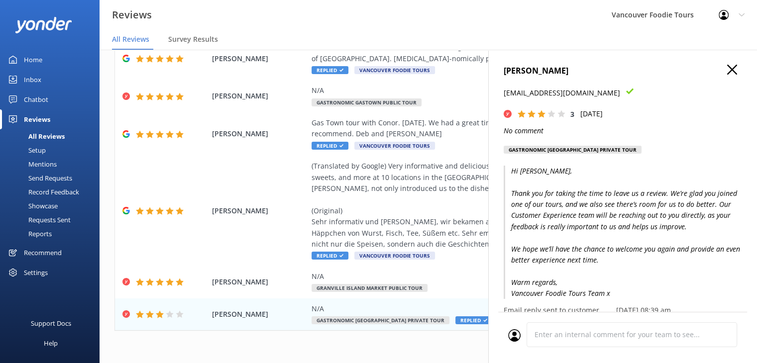
click at [727, 70] on icon "button" at bounding box center [732, 70] width 10 height 10
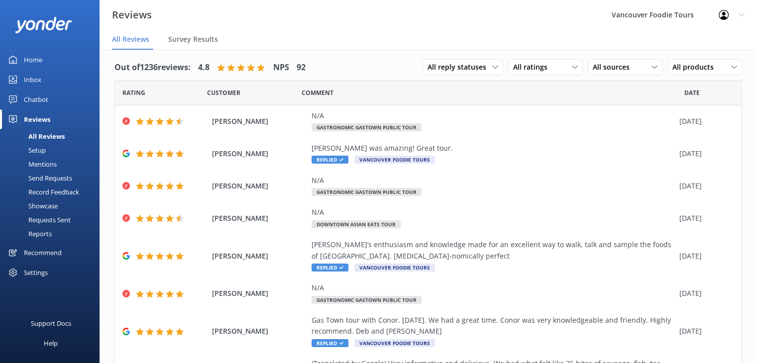
scroll to position [0, 0]
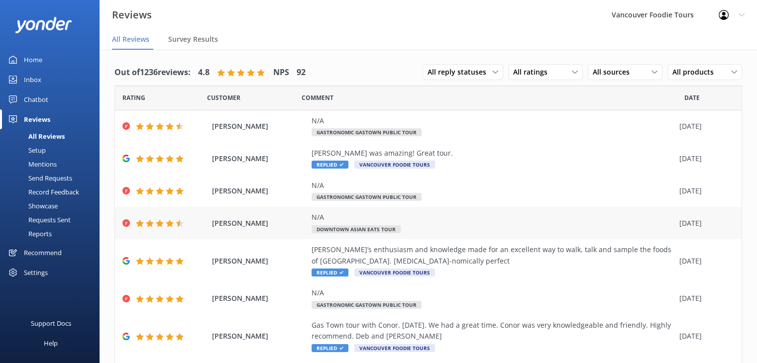
click at [493, 217] on div "N/A" at bounding box center [492, 217] width 363 height 11
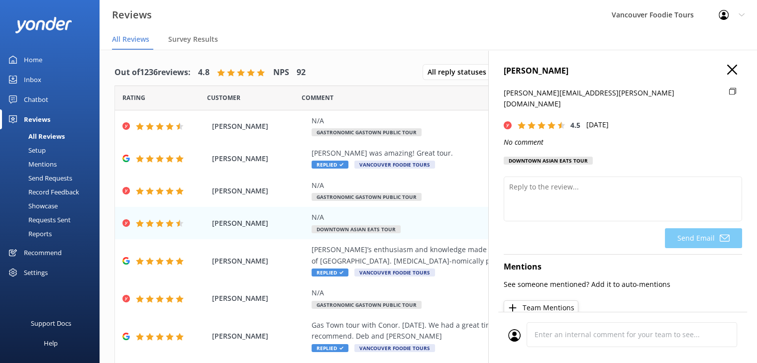
click at [729, 91] on icon at bounding box center [732, 91] width 7 height 7
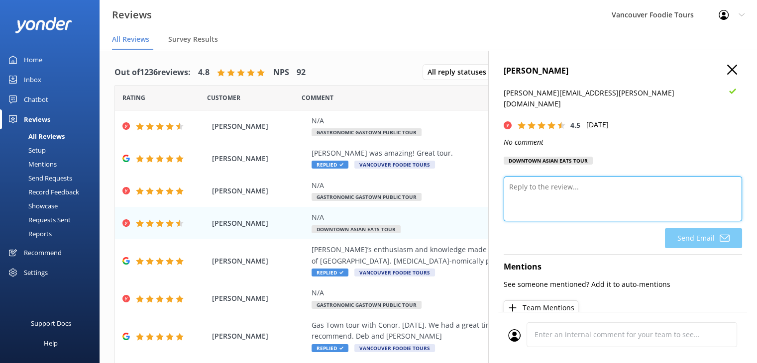
click at [547, 177] on textarea at bounding box center [622, 199] width 238 height 45
paste textarea "Hi [PERSON_NAME], Thank you so much for sharing your feedback and for rating yo…"
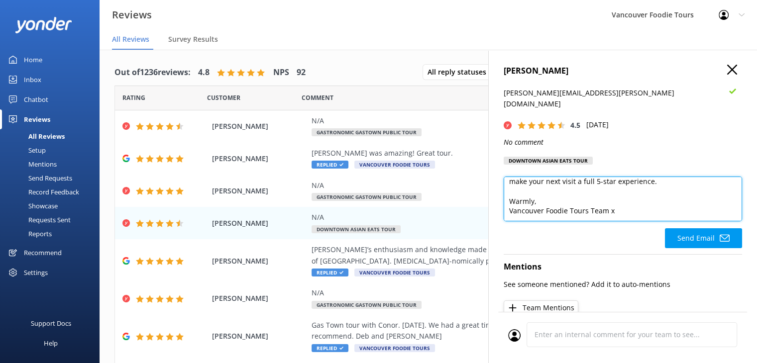
scroll to position [5, 0]
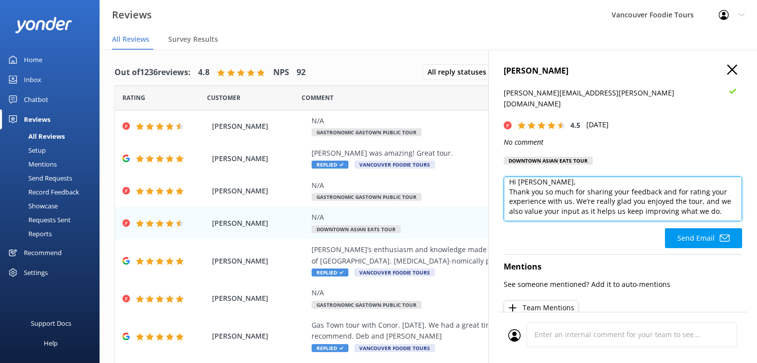
click at [553, 177] on textarea "Hi [PERSON_NAME], Thank you so much for sharing your feedback and for rating yo…" at bounding box center [622, 199] width 238 height 45
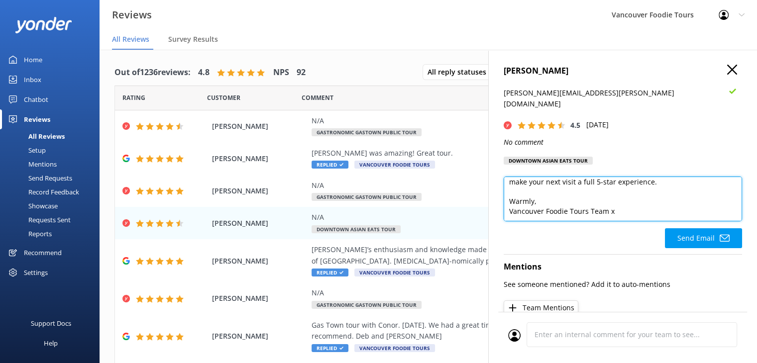
scroll to position [93, 0]
type textarea "Hi [PERSON_NAME], Thank you so much for sharing your feedback and for rating yo…"
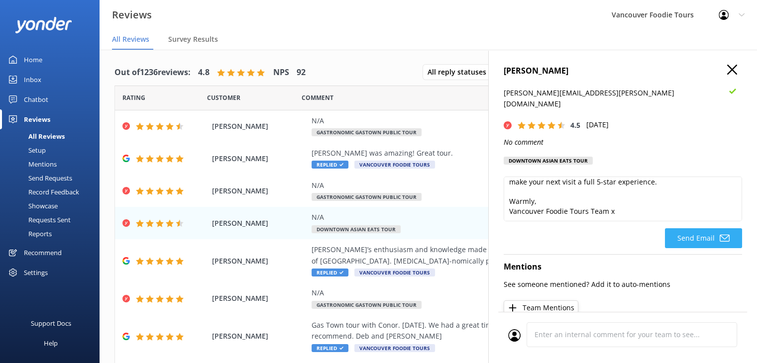
click at [719, 233] on icon at bounding box center [724, 238] width 10 height 10
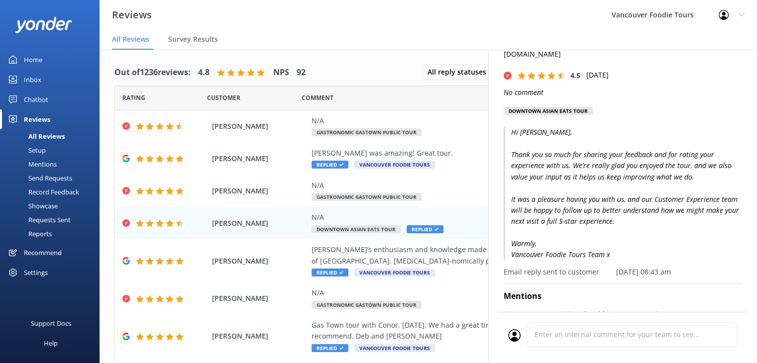
scroll to position [0, 0]
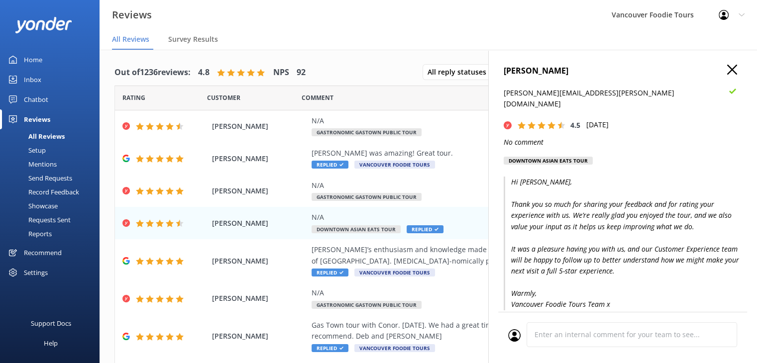
click at [728, 66] on icon "button" at bounding box center [732, 70] width 10 height 10
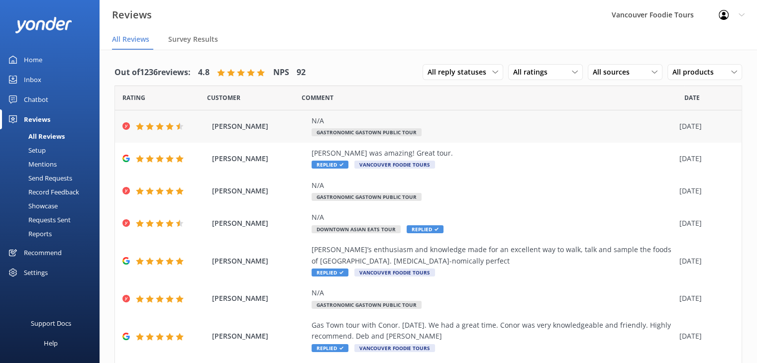
click at [450, 124] on div "N/A" at bounding box center [492, 120] width 363 height 11
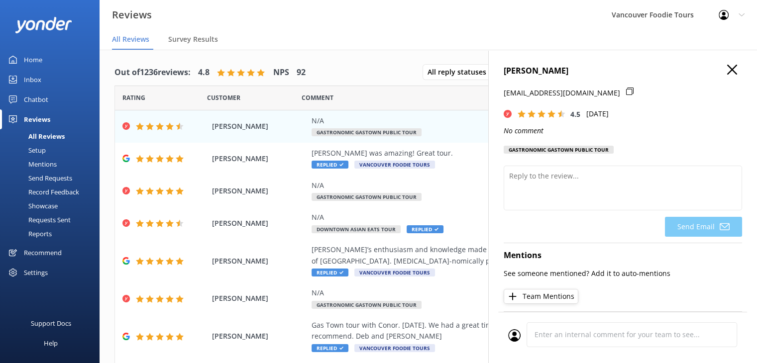
click at [626, 92] on icon at bounding box center [629, 91] width 7 height 7
drag, startPoint x: 499, startPoint y: 69, endPoint x: 555, endPoint y: 73, distance: 56.4
click at [555, 73] on div "[PERSON_NAME] [EMAIL_ADDRESS][DOMAIN_NAME] 4.5 [DATE] No comment Gastronomic Ga…" at bounding box center [622, 231] width 269 height 363
copy h4 "[PERSON_NAME]"
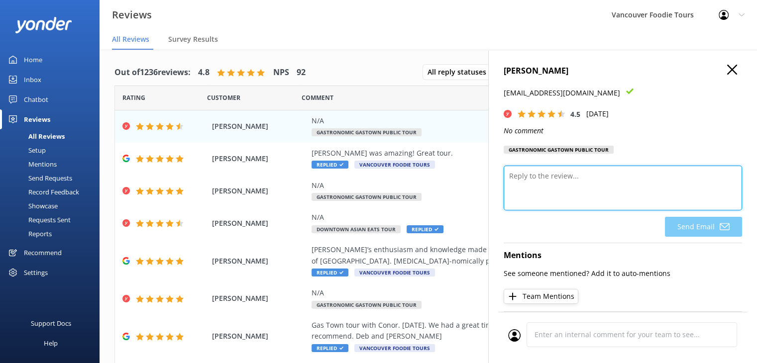
click at [535, 184] on textarea at bounding box center [622, 188] width 238 height 45
paste textarea "[Guest Name], Thank you very much for sharing your feedback and for joining us …"
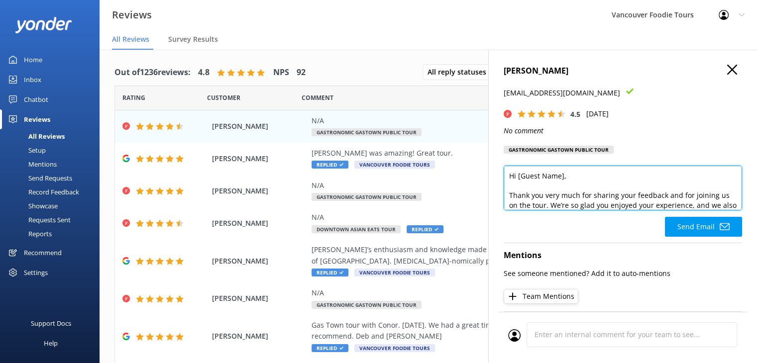
drag, startPoint x: 566, startPoint y: 171, endPoint x: 517, endPoint y: 174, distance: 48.3
click at [517, 174] on textarea "Hi [Guest Name], Thank you very much for sharing your feedback and for joining …" at bounding box center [622, 188] width 238 height 45
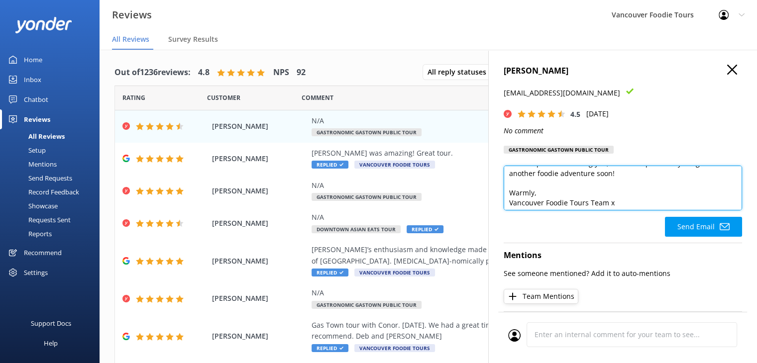
scroll to position [121, 0]
type textarea "Hi [PERSON_NAME], Thank you very much for sharing your feedback and for joining…"
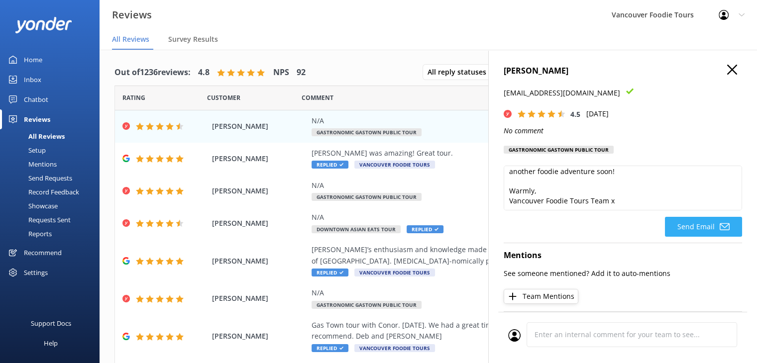
click at [703, 222] on button "Send Email" at bounding box center [703, 227] width 77 height 20
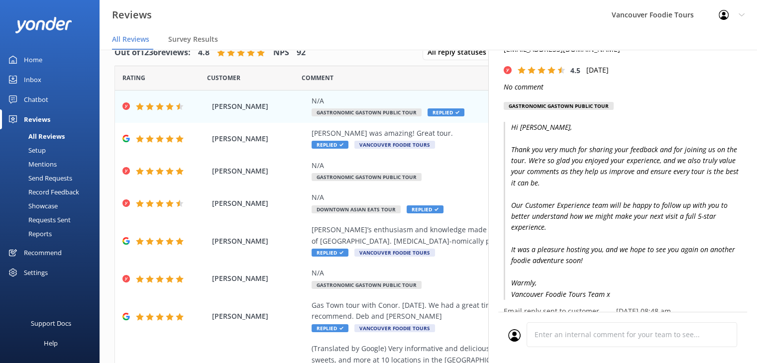
scroll to position [50, 0]
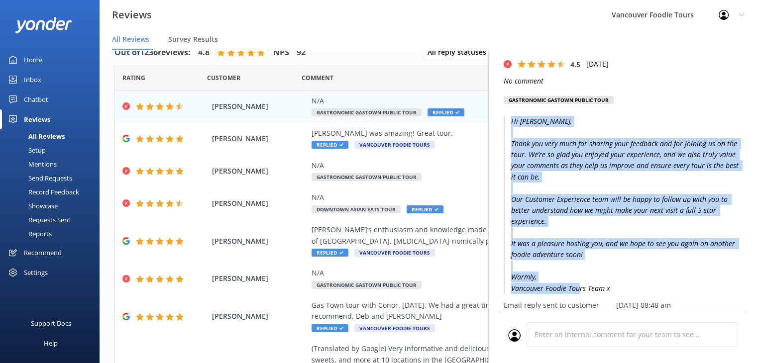
drag, startPoint x: 510, startPoint y: 119, endPoint x: 611, endPoint y: 290, distance: 198.4
click at [611, 290] on p "Hi [PERSON_NAME], Thank you very much for sharing your feedback and for joining…" at bounding box center [622, 205] width 238 height 178
copy p "Hi [PERSON_NAME], Thank you very much for sharing your feedback and for joining…"
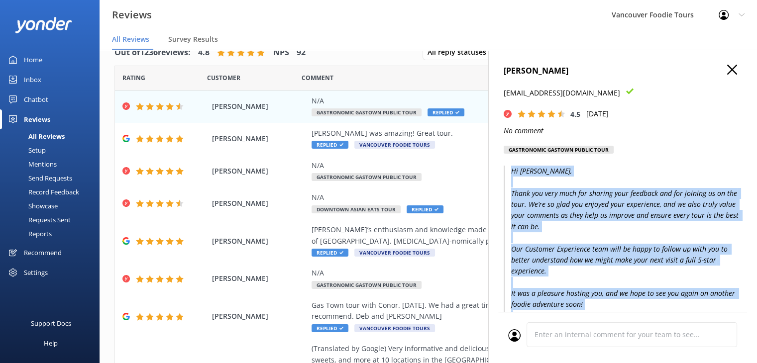
click at [727, 70] on use "button" at bounding box center [732, 70] width 10 height 10
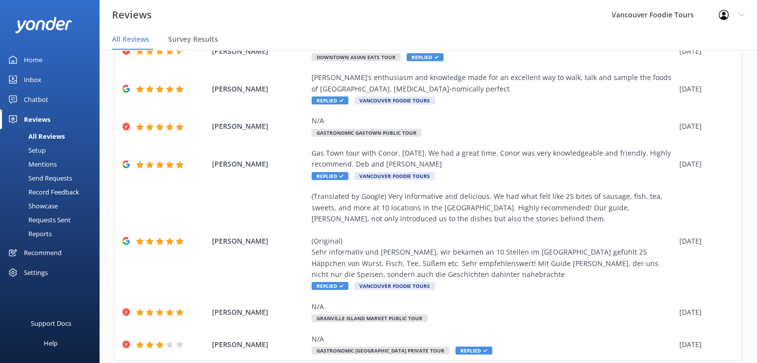
scroll to position [203, 0]
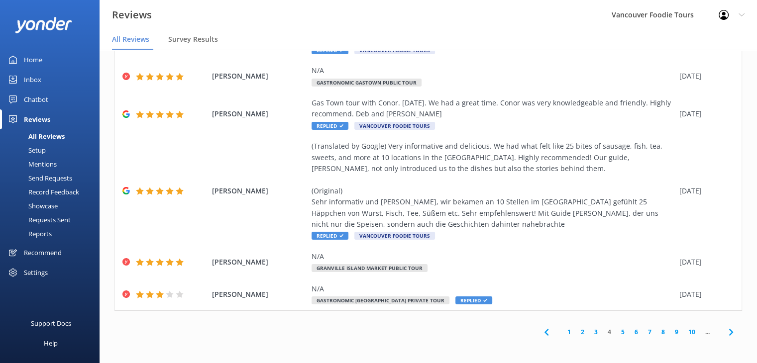
click at [589, 331] on link "3" at bounding box center [595, 331] width 13 height 9
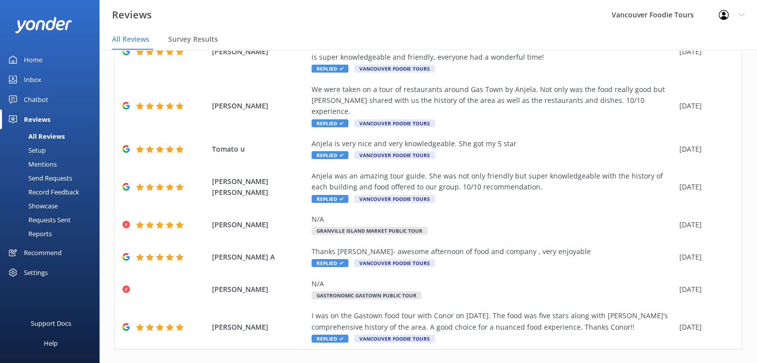
scroll to position [169, 0]
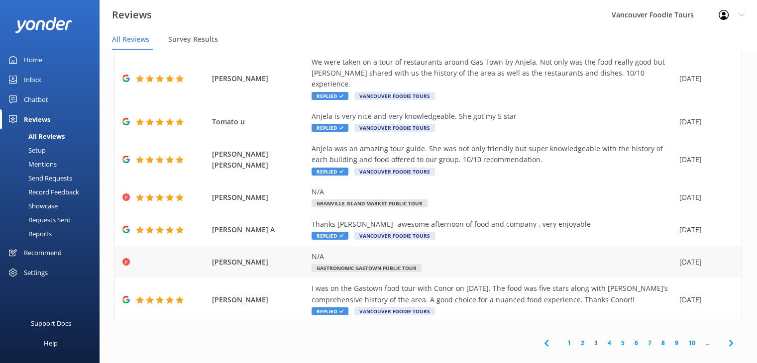
click at [462, 251] on div "N/A Gastronomic Gastown Public Tour" at bounding box center [492, 262] width 363 height 22
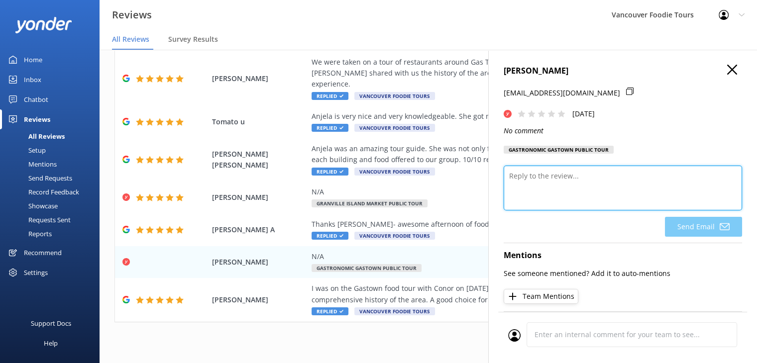
click at [598, 192] on textarea at bounding box center [622, 188] width 238 height 45
type textarea "j"
click at [551, 188] on textarea at bounding box center [622, 188] width 238 height 45
click at [548, 191] on textarea at bounding box center [622, 188] width 238 height 45
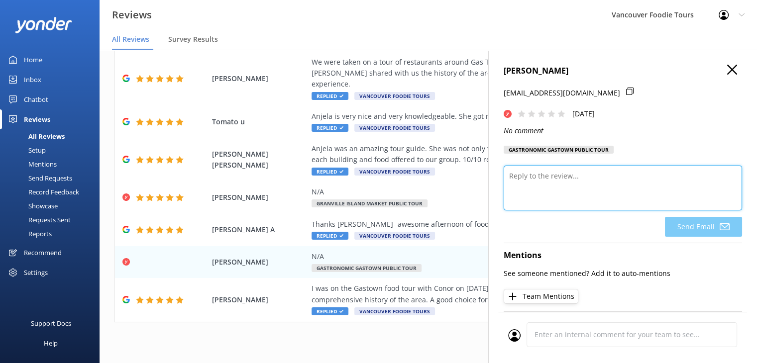
paste textarea "Hi [Guest Name], Thank you for joining us on the tour. We noticed you didn’t le…"
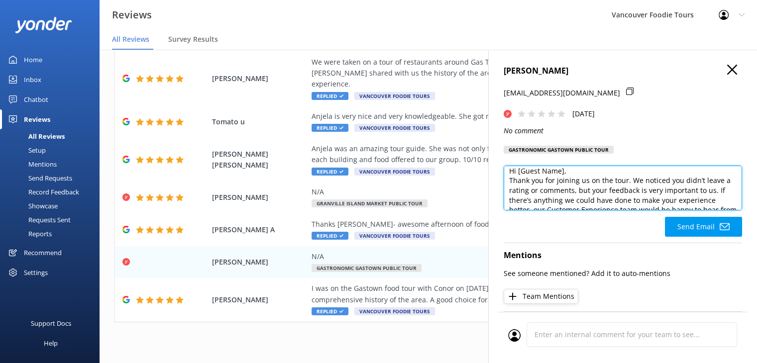
scroll to position [4, 0]
drag, startPoint x: 575, startPoint y: 183, endPoint x: 517, endPoint y: 187, distance: 58.4
click at [517, 187] on textarea "Hi [Guest Name], Thank you for joining us on the tour. We noticed you didn’t le…" at bounding box center [622, 188] width 238 height 45
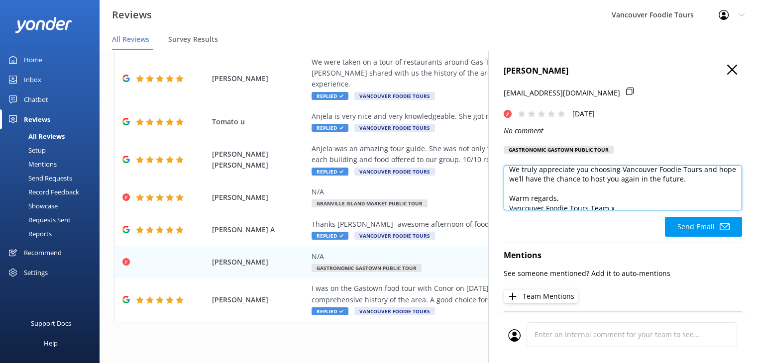
scroll to position [93, 0]
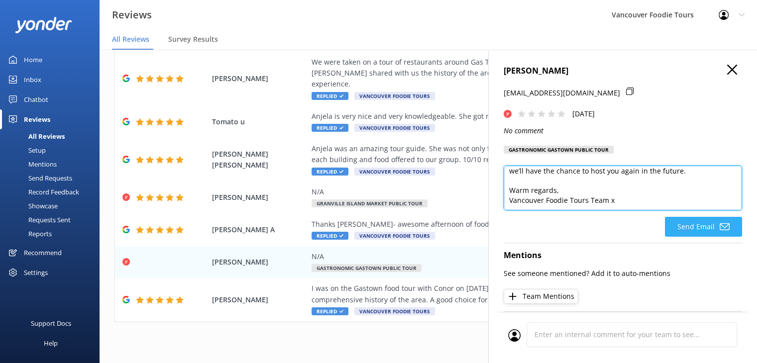
type textarea "Hi [PERSON_NAME], Thank you for joining us on the tour. We noticed you didn’t l…"
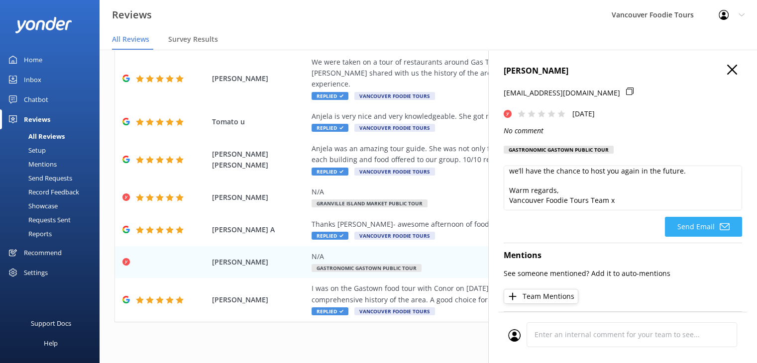
click at [719, 232] on icon at bounding box center [724, 227] width 10 height 10
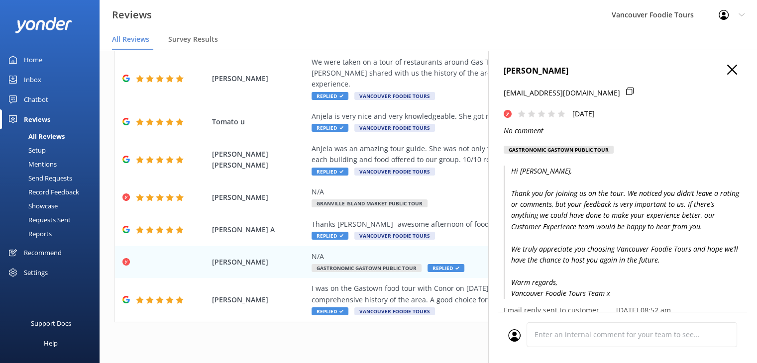
click at [727, 70] on icon "button" at bounding box center [732, 70] width 10 height 10
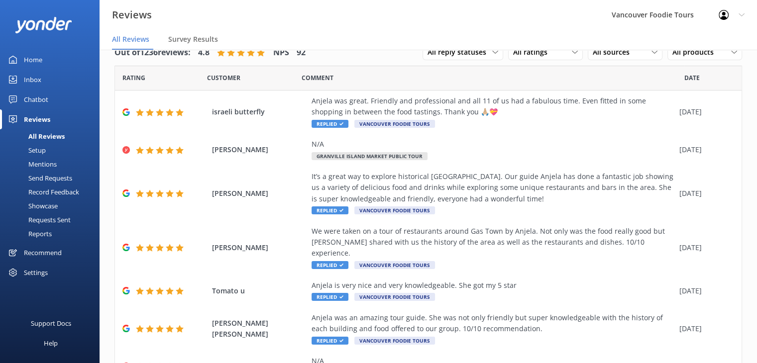
scroll to position [169, 0]
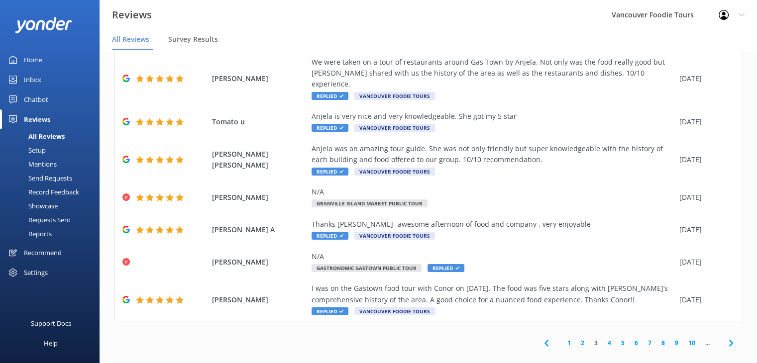
click at [576, 338] on link "2" at bounding box center [582, 342] width 13 height 9
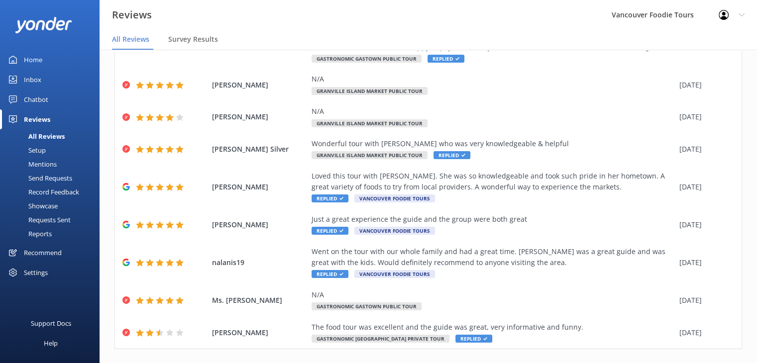
scroll to position [147, 0]
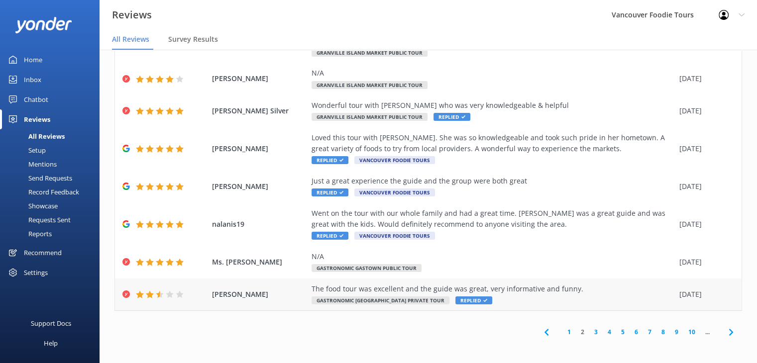
click at [538, 291] on div "The food tour was excellent and the guide was great, very informative and funny." at bounding box center [492, 289] width 363 height 11
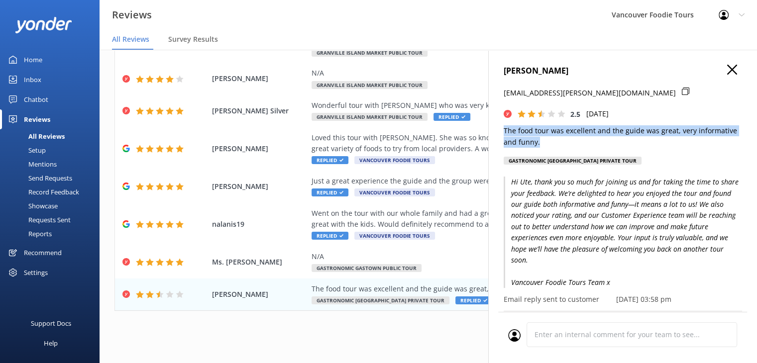
drag, startPoint x: 545, startPoint y: 145, endPoint x: 503, endPoint y: 131, distance: 44.4
click at [503, 131] on p "The food tour was excellent and the guide was great, very informative and funny." at bounding box center [622, 136] width 238 height 22
copy p "The food tour was excellent and the guide was great, very informative and funny."
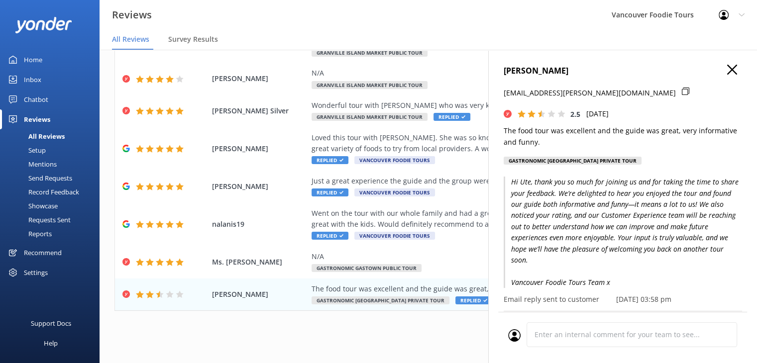
click at [681, 92] on icon at bounding box center [684, 91] width 7 height 7
drag, startPoint x: 503, startPoint y: 70, endPoint x: 607, endPoint y: 71, distance: 104.0
click at [607, 71] on h4 "[PERSON_NAME]" at bounding box center [622, 71] width 238 height 13
copy h4 "[PERSON_NAME]"
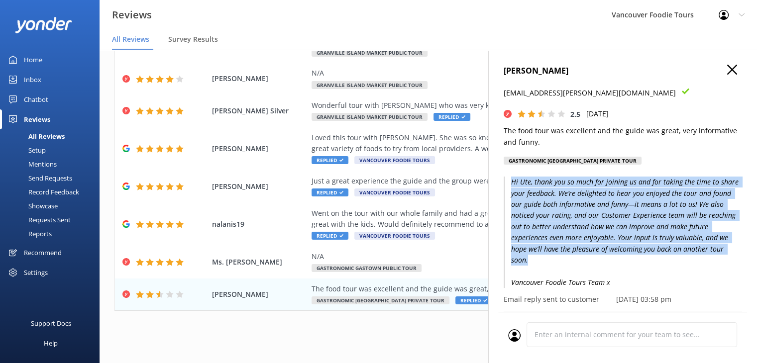
drag, startPoint x: 509, startPoint y: 182, endPoint x: 532, endPoint y: 262, distance: 83.3
click at [532, 262] on p "Hi Ute, thank you so much for joining us and for taking the time to share your …" at bounding box center [622, 232] width 238 height 111
copy p "Hi Ute, thank you so much for joining us and for taking the time to share your …"
click at [727, 69] on icon "button" at bounding box center [732, 70] width 10 height 10
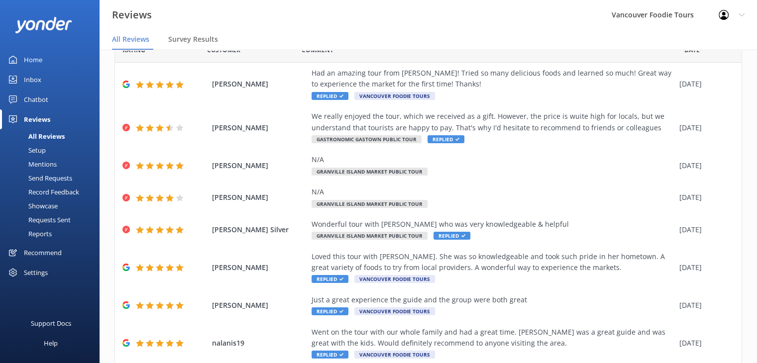
scroll to position [0, 0]
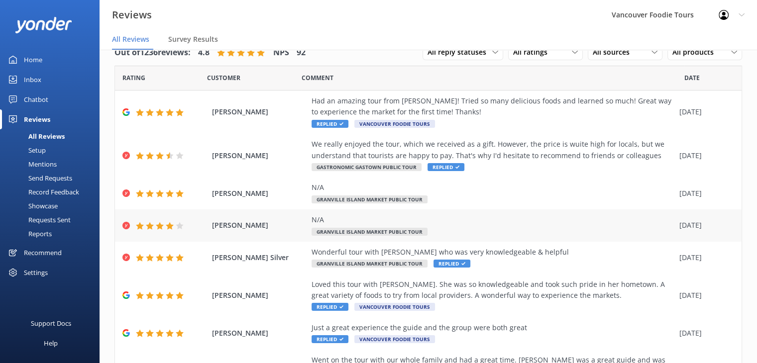
click at [538, 223] on div "N/A" at bounding box center [492, 219] width 363 height 11
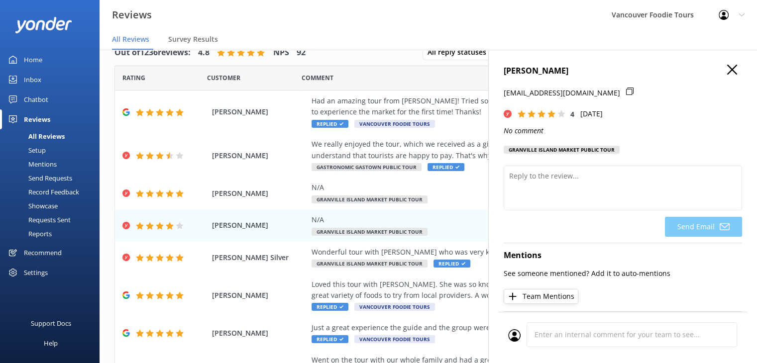
click at [626, 90] on icon at bounding box center [629, 91] width 7 height 7
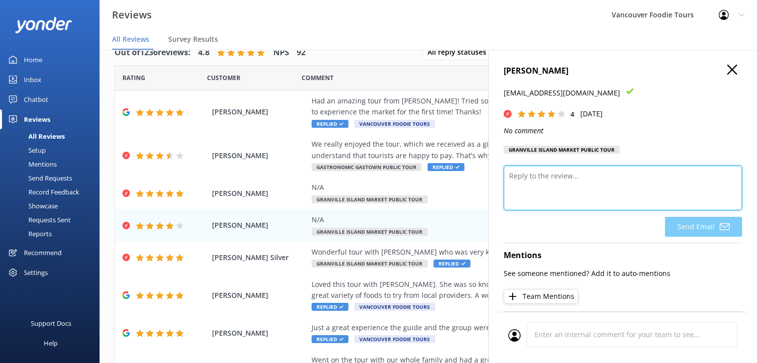
click at [589, 181] on textarea at bounding box center [622, 188] width 238 height 45
paste textarea "Hi [Guest Name], Thank you very much for sharing your feedback and for joining …"
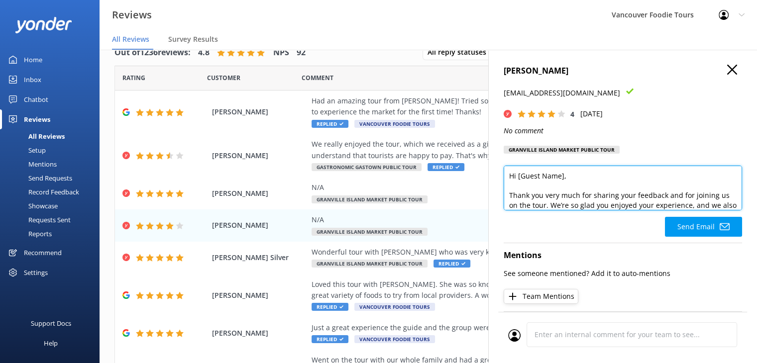
drag, startPoint x: 568, startPoint y: 172, endPoint x: 516, endPoint y: 176, distance: 51.4
click at [516, 176] on textarea "Hi [Guest Name], Thank you very much for sharing your feedback and for joining …" at bounding box center [622, 188] width 238 height 45
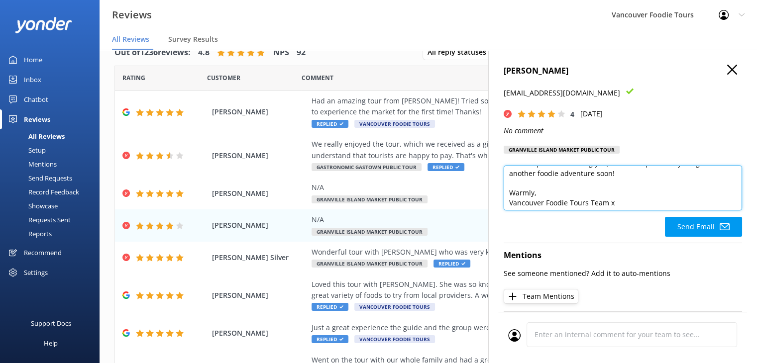
scroll to position [121, 0]
type textarea "Hi [PERSON_NAME], Thank you very much for sharing your feedback and for joining…"
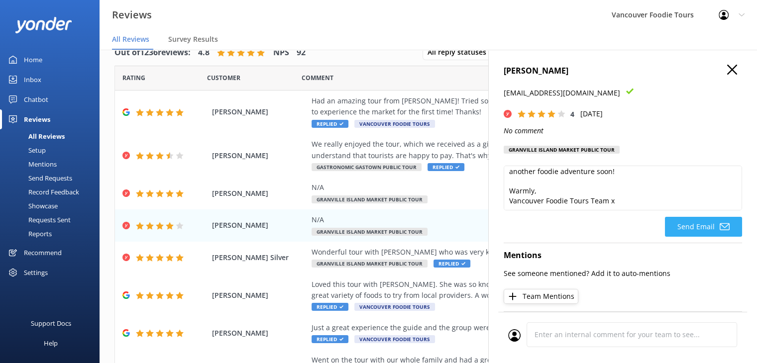
click at [719, 223] on icon at bounding box center [724, 227] width 10 height 10
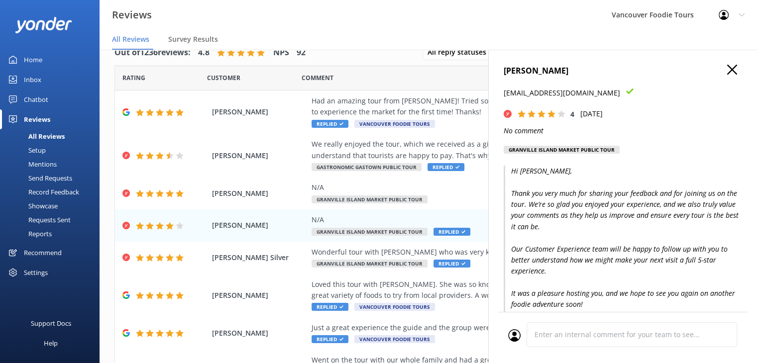
click at [727, 70] on icon "button" at bounding box center [732, 70] width 10 height 10
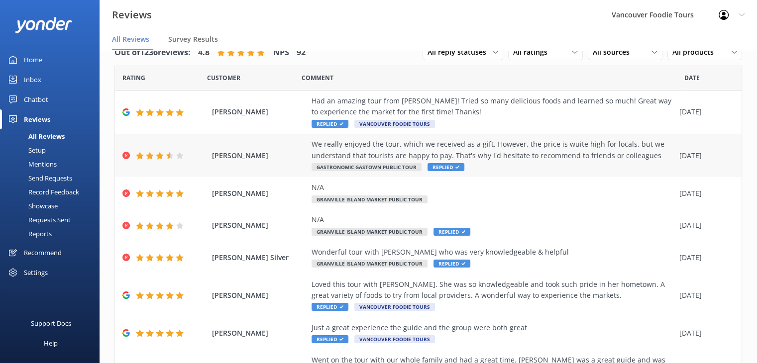
click at [285, 161] on span "[PERSON_NAME]" at bounding box center [259, 155] width 95 height 11
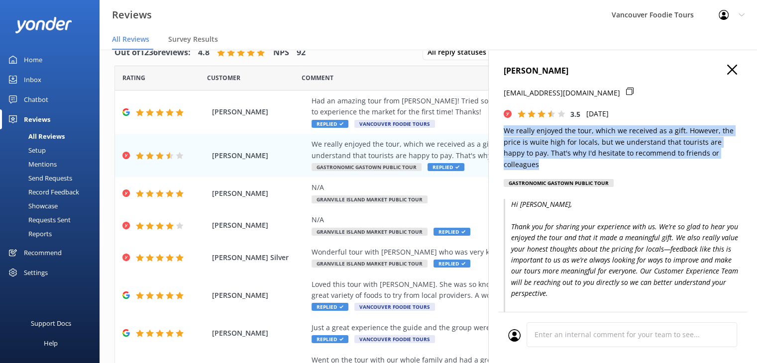
drag, startPoint x: 549, startPoint y: 165, endPoint x: 501, endPoint y: 130, distance: 59.4
click at [501, 130] on div "[PERSON_NAME] [EMAIL_ADDRESS][DOMAIN_NAME] 3.5 [DATE] We really enjoyed the tou…" at bounding box center [622, 231] width 269 height 363
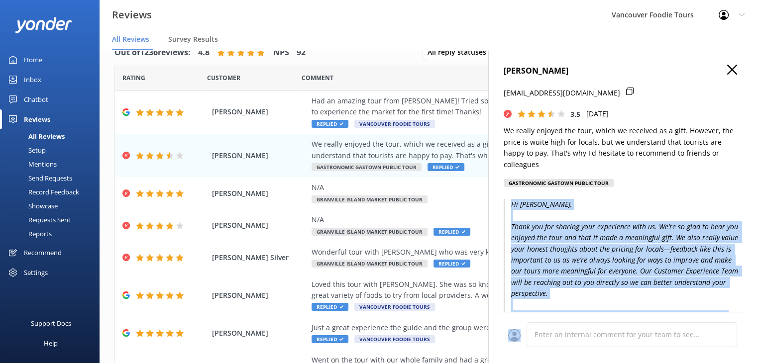
drag, startPoint x: 510, startPoint y: 206, endPoint x: 563, endPoint y: 296, distance: 104.8
click at [543, 327] on div "[PERSON_NAME] [EMAIL_ADDRESS][DOMAIN_NAME] 3.5 [DATE] We really enjoyed the tou…" at bounding box center [622, 231] width 269 height 363
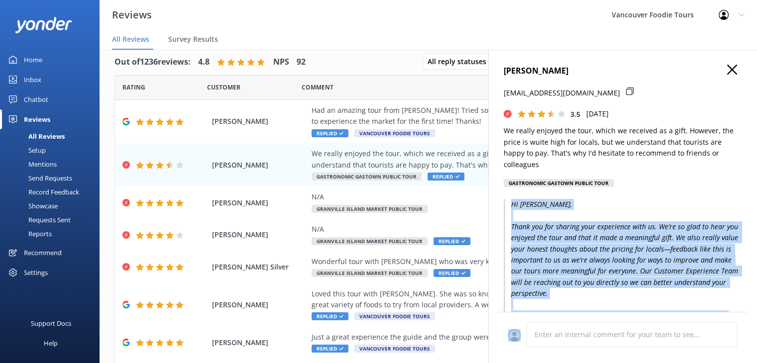
scroll to position [0, 0]
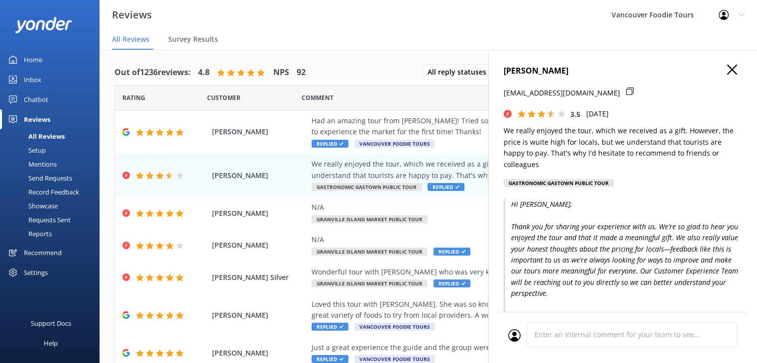
click at [667, 183] on div "[PERSON_NAME] [EMAIL_ADDRESS][DOMAIN_NAME] 3.5 [DATE] We really enjoyed the tou…" at bounding box center [622, 129] width 238 height 128
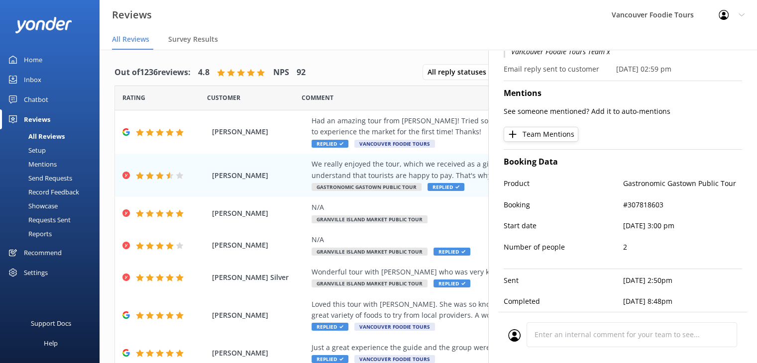
click at [711, 112] on div "Mentions See someone mentioned? Add it to auto-mentions Team Mentions" at bounding box center [622, 112] width 238 height 62
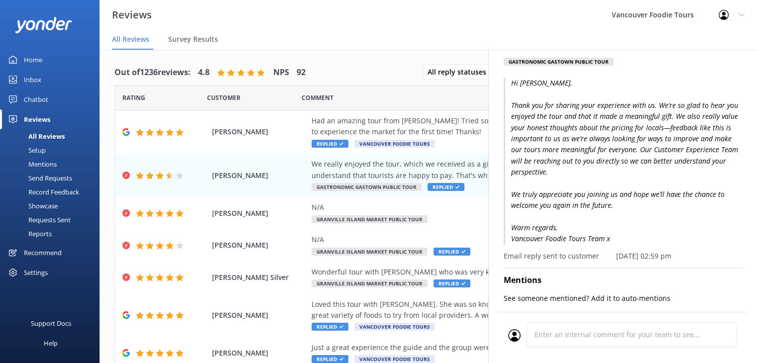
scroll to position [117, 0]
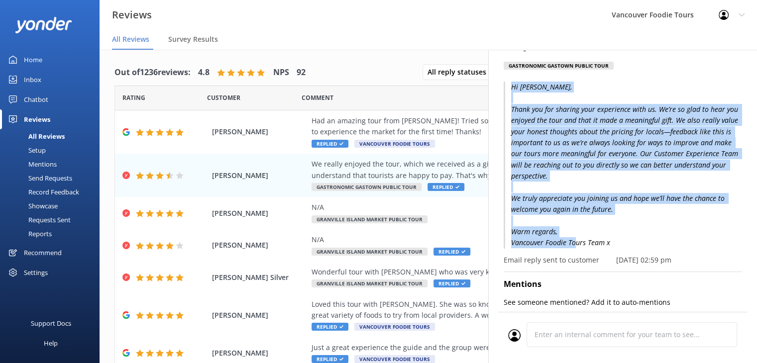
drag, startPoint x: 512, startPoint y: 89, endPoint x: 621, endPoint y: 244, distance: 189.9
click at [621, 244] on p "Hi [PERSON_NAME], Thank you for sharing your experience with us. We’re so glad …" at bounding box center [622, 165] width 238 height 167
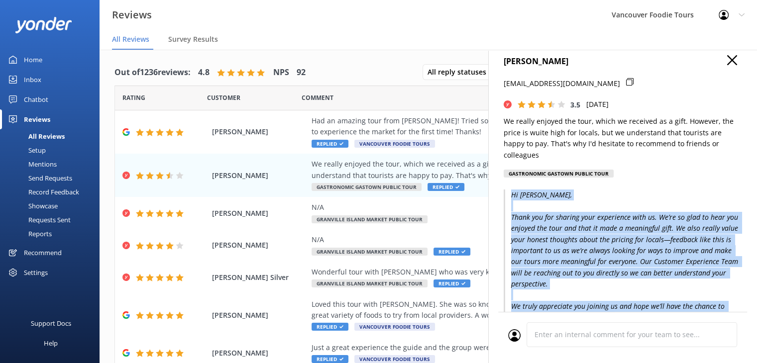
scroll to position [0, 0]
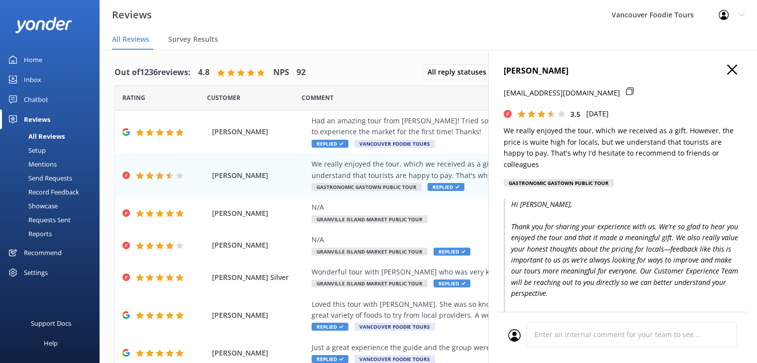
click at [593, 93] on div "[EMAIL_ADDRESS][DOMAIN_NAME]" at bounding box center [622, 98] width 238 height 21
click at [626, 92] on icon at bounding box center [629, 91] width 7 height 7
click at [727, 72] on icon "button" at bounding box center [732, 70] width 10 height 10
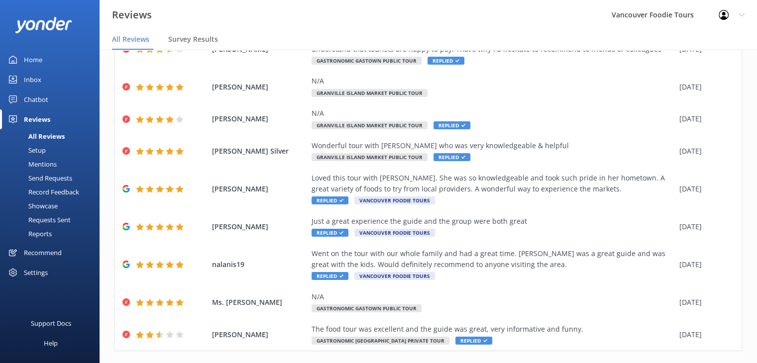
scroll to position [147, 0]
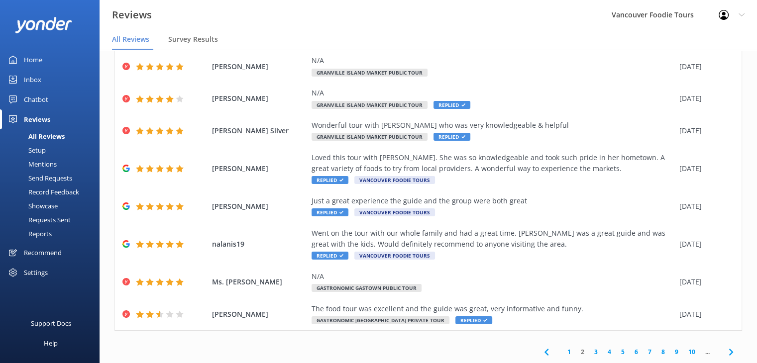
click at [562, 347] on link "1" at bounding box center [568, 351] width 13 height 9
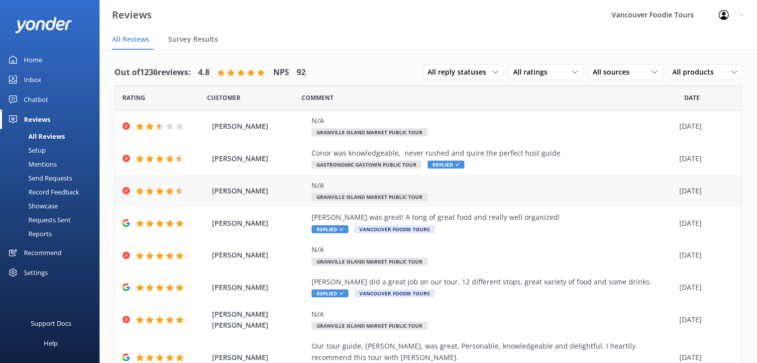
click at [456, 194] on div "N/A Granville Island Market Public Tour" at bounding box center [492, 191] width 363 height 22
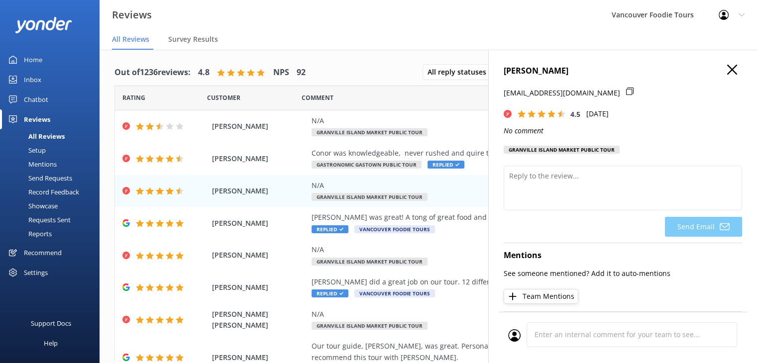
click at [626, 92] on icon at bounding box center [629, 91] width 7 height 7
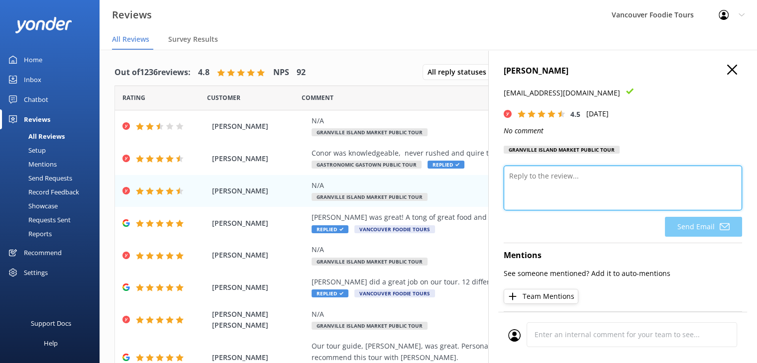
click at [541, 179] on textarea at bounding box center [622, 188] width 238 height 45
paste textarea "Hi [Guest Name], Thank you very much for sharing your feedback and for joining …"
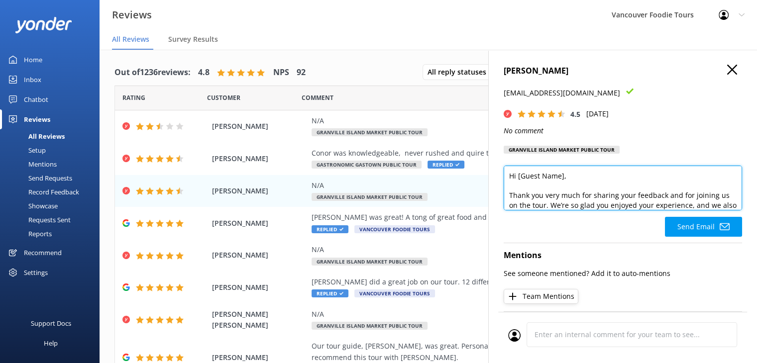
drag, startPoint x: 571, startPoint y: 169, endPoint x: 517, endPoint y: 171, distance: 53.3
click at [517, 171] on textarea "Hi [Guest Name], Thank you very much for sharing your feedback and for joining …" at bounding box center [622, 188] width 238 height 45
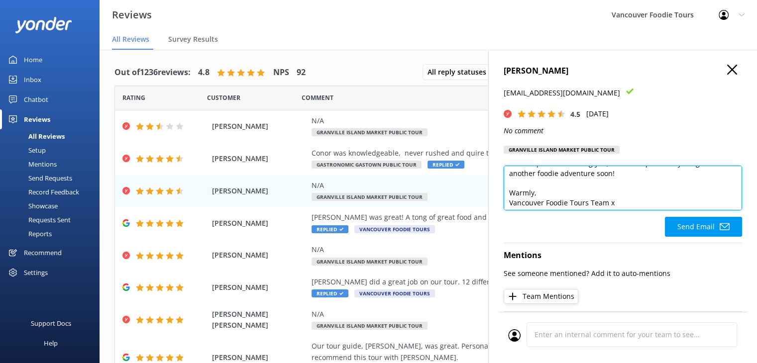
scroll to position [121, 0]
type textarea "Hi [PERSON_NAME], Thank you very much for sharing your feedback and for joining…"
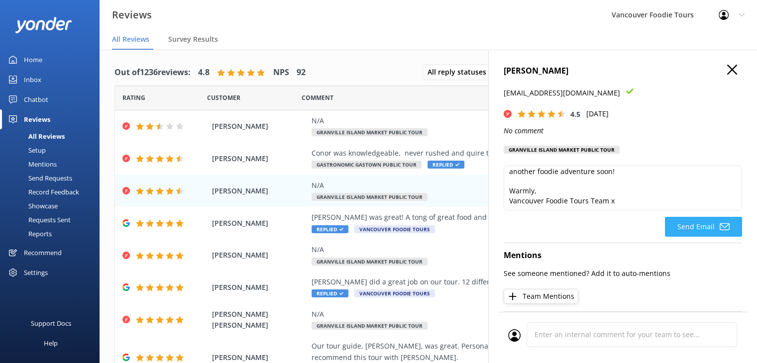
click at [719, 227] on use at bounding box center [724, 226] width 10 height 7
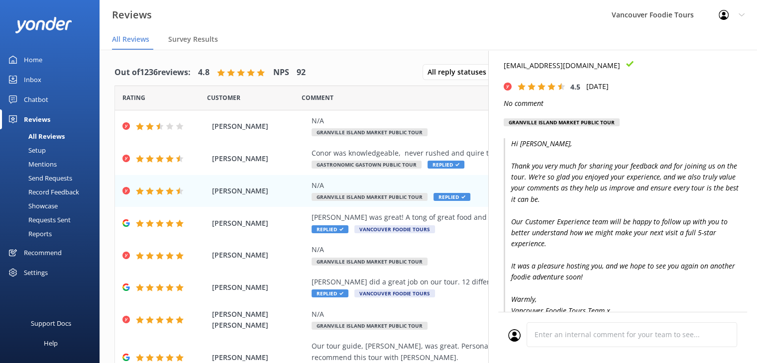
scroll to position [0, 0]
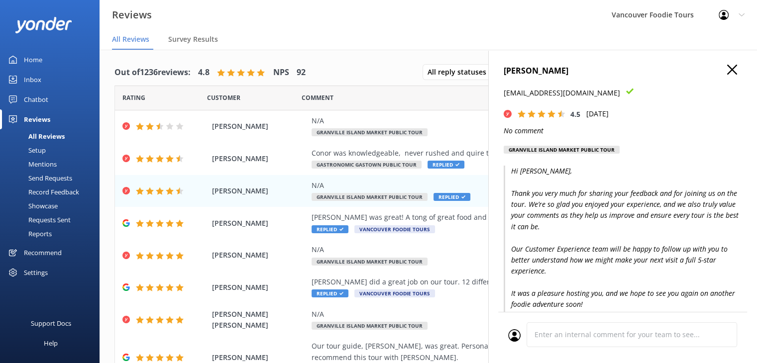
click at [727, 67] on use "button" at bounding box center [732, 70] width 10 height 10
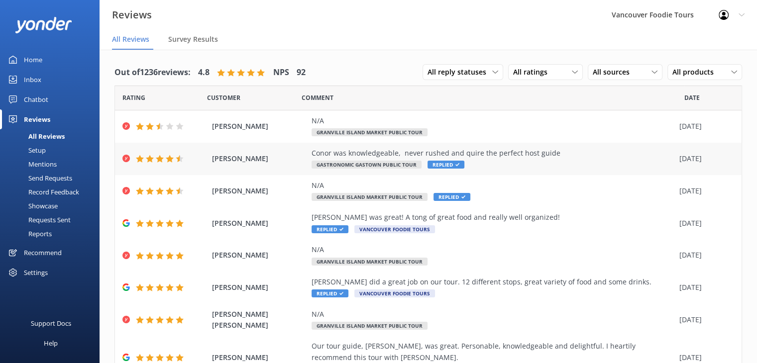
click at [496, 150] on div "Conor was knowledgeable, never rushed and quire the perfect host guide" at bounding box center [492, 153] width 363 height 11
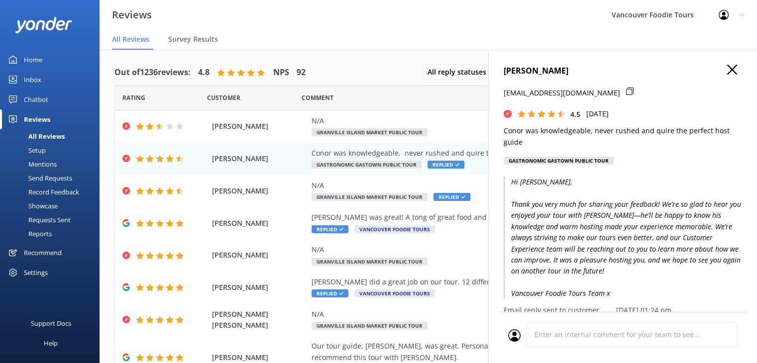
click at [626, 90] on icon at bounding box center [629, 91] width 7 height 7
click at [506, 132] on p "Conor was knowledgeable, never rushed and quire the perfect host guide" at bounding box center [622, 136] width 238 height 22
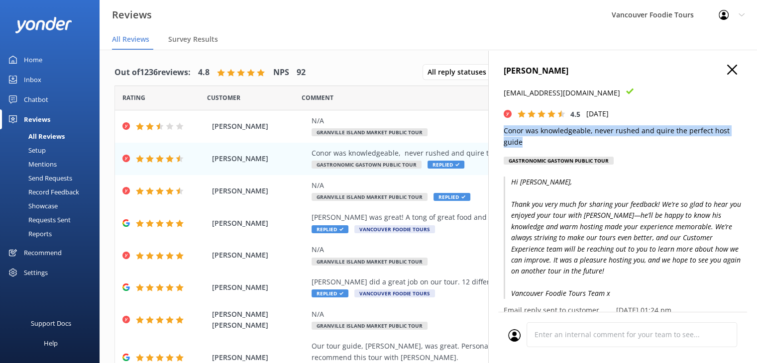
drag, startPoint x: 503, startPoint y: 132, endPoint x: 528, endPoint y: 145, distance: 27.6
click at [528, 145] on p "Conor was knowledgeable, never rushed and quire the perfect host guide" at bounding box center [622, 136] width 238 height 22
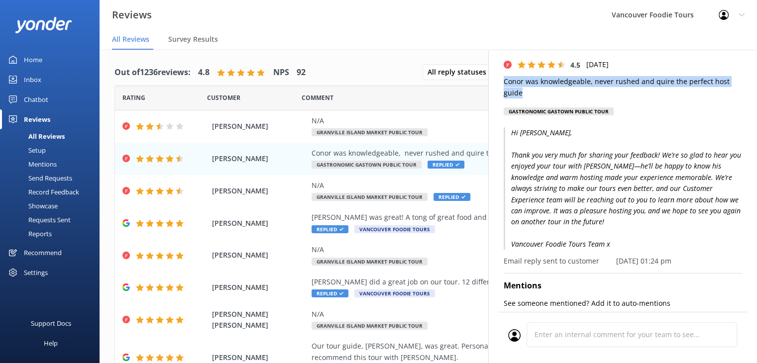
scroll to position [50, 0]
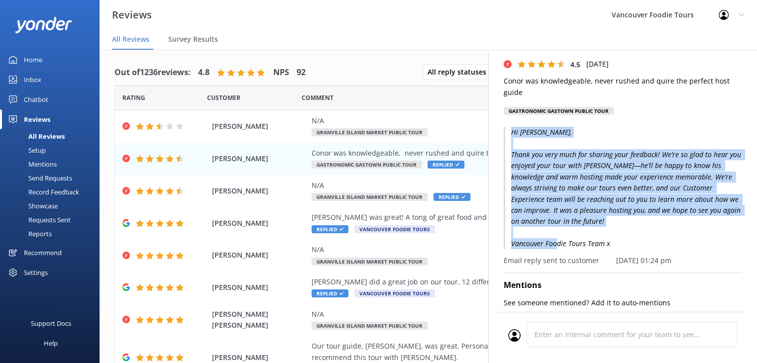
drag, startPoint x: 511, startPoint y: 131, endPoint x: 612, endPoint y: 246, distance: 153.3
click at [612, 246] on p "Hi [PERSON_NAME], Thank you very much for sharing your feedback! We’re so glad …" at bounding box center [622, 188] width 238 height 122
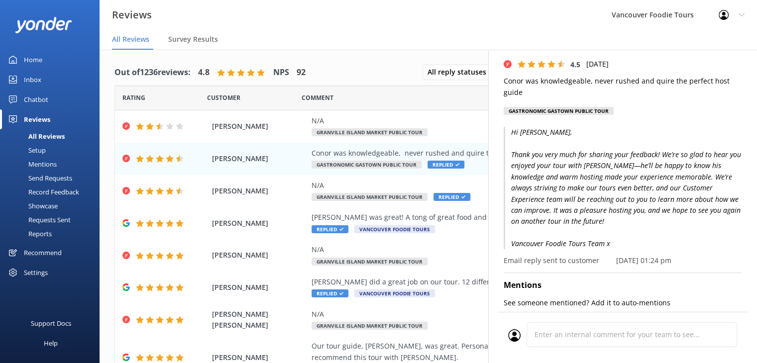
click at [693, 87] on p "Conor was knowledgeable, never rushed and quire the perfect host guide" at bounding box center [622, 87] width 238 height 22
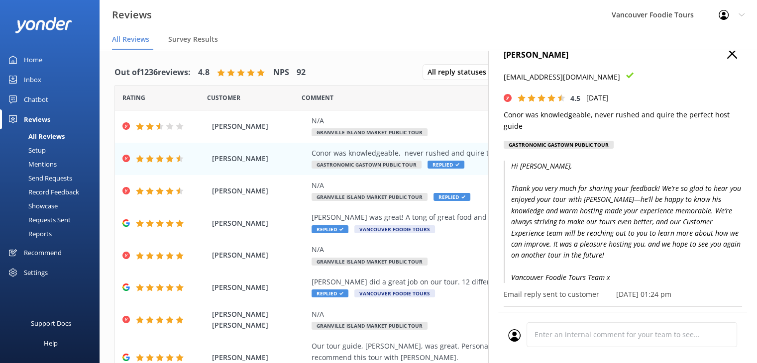
scroll to position [0, 0]
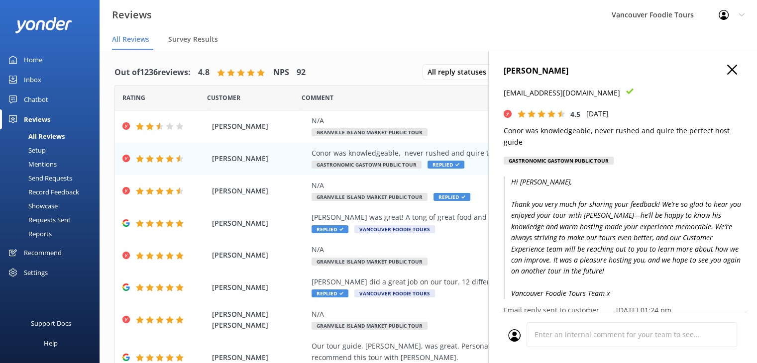
click at [727, 70] on use "button" at bounding box center [732, 70] width 10 height 10
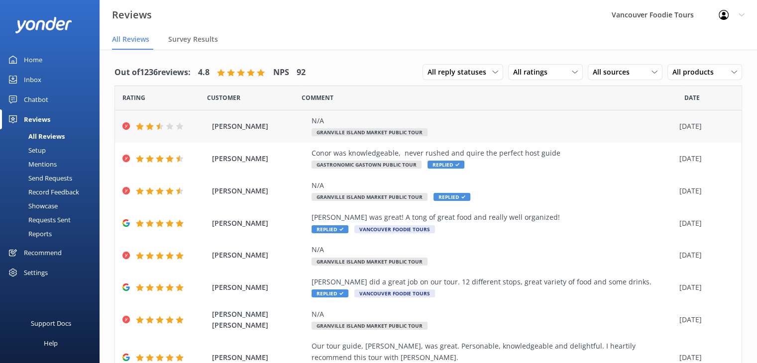
click at [467, 121] on div "N/A" at bounding box center [492, 120] width 363 height 11
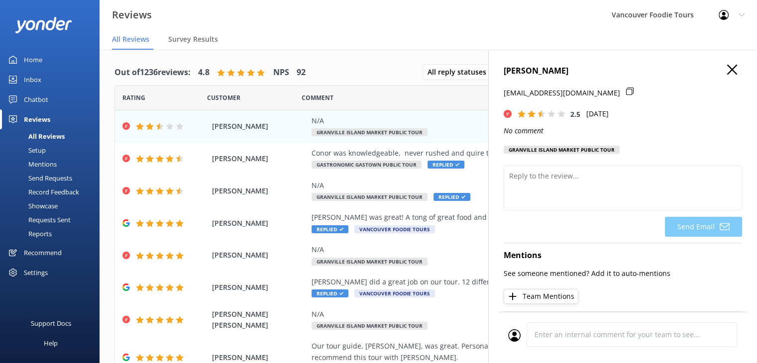
click at [626, 93] on icon at bounding box center [629, 91] width 7 height 7
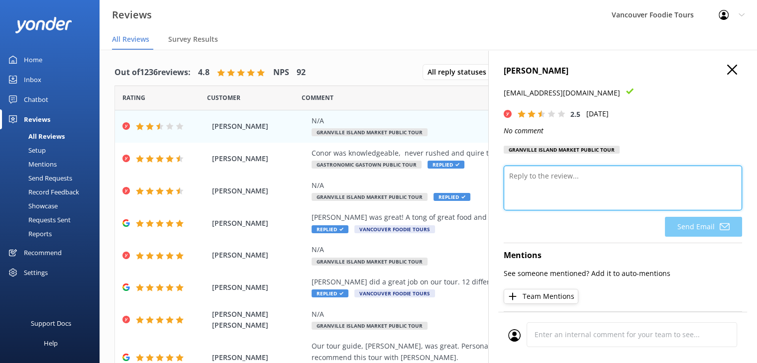
click at [554, 181] on textarea at bounding box center [622, 188] width 238 height 45
paste textarea "Hi [Guest Name], Thank you very much for sharing your feedback and for joining …"
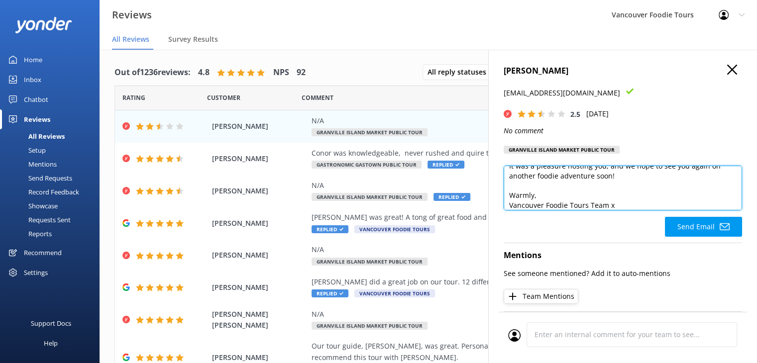
scroll to position [5, 0]
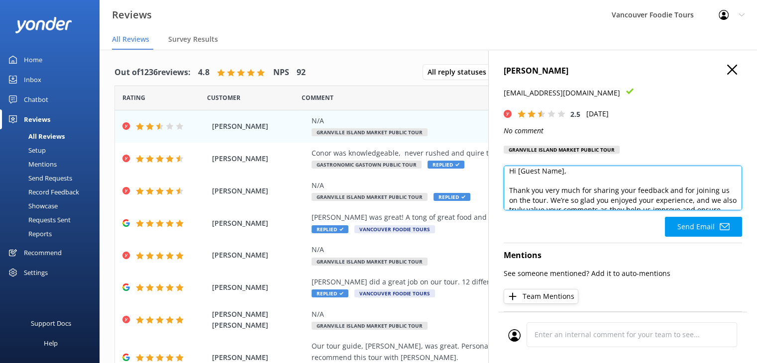
drag, startPoint x: 572, startPoint y: 175, endPoint x: 517, endPoint y: 175, distance: 54.7
click at [517, 175] on textarea "Hi [Guest Name], Thank you very much for sharing your feedback and for joining …" at bounding box center [622, 188] width 238 height 45
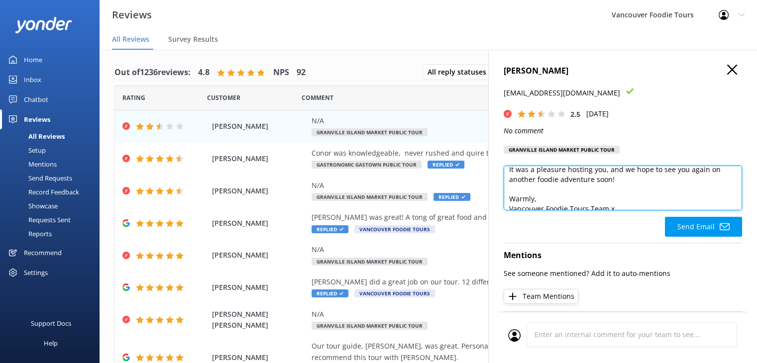
scroll to position [121, 0]
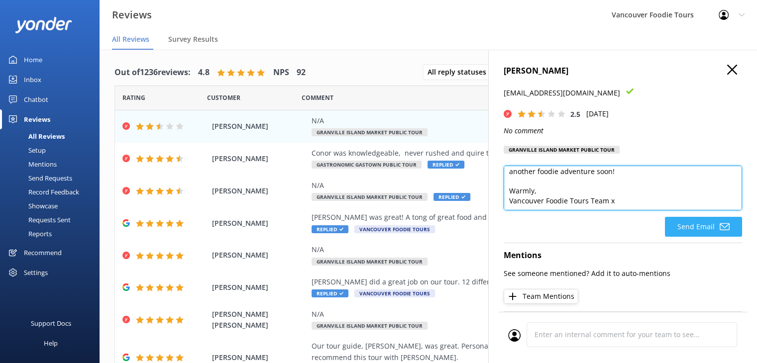
type textarea "Hi [PERSON_NAME], Thank you very much for sharing your feedback and for joining…"
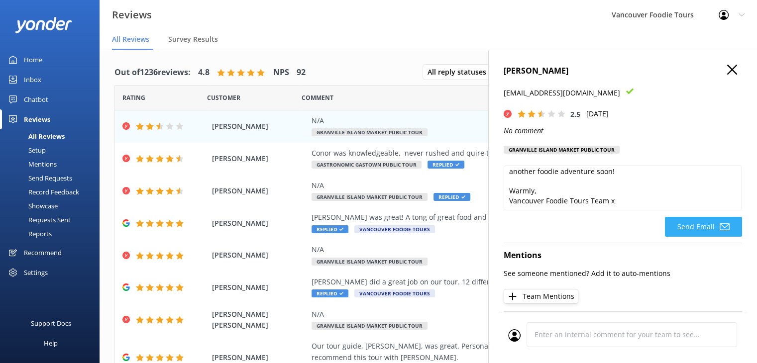
click at [704, 227] on button "Send Email" at bounding box center [703, 227] width 77 height 20
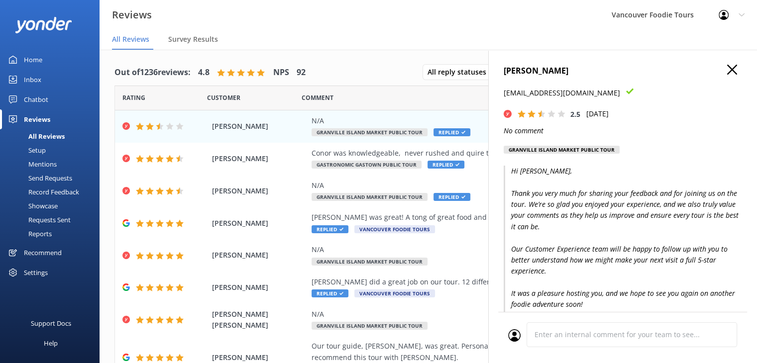
click at [727, 70] on icon "button" at bounding box center [732, 70] width 10 height 10
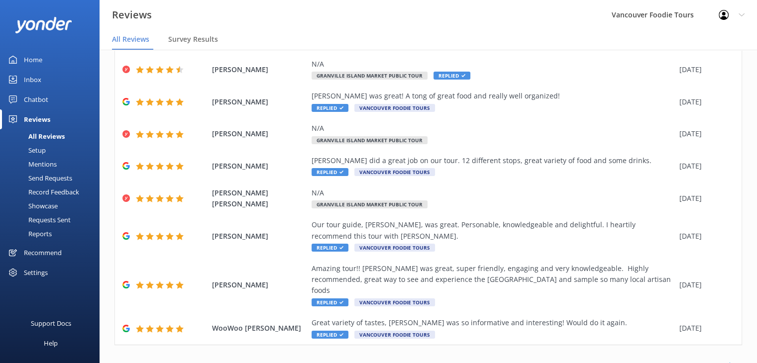
scroll to position [125, 0]
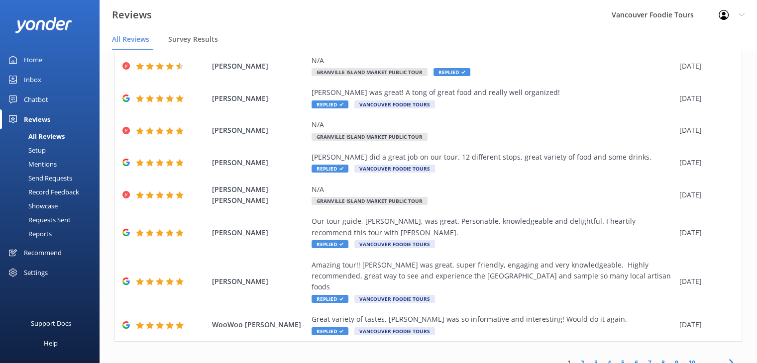
click at [562, 358] on link "1" at bounding box center [568, 362] width 13 height 9
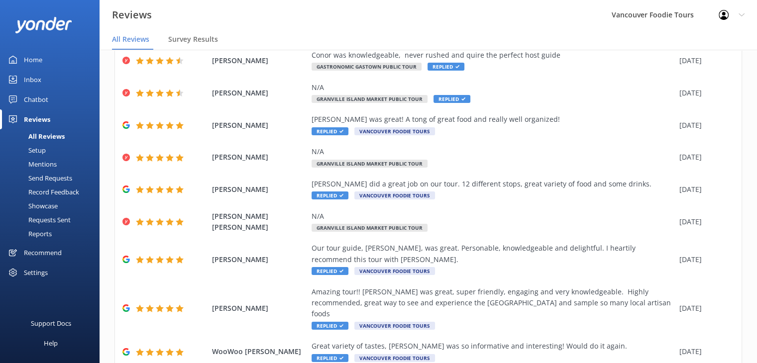
scroll to position [0, 0]
